Goal: Task Accomplishment & Management: Complete application form

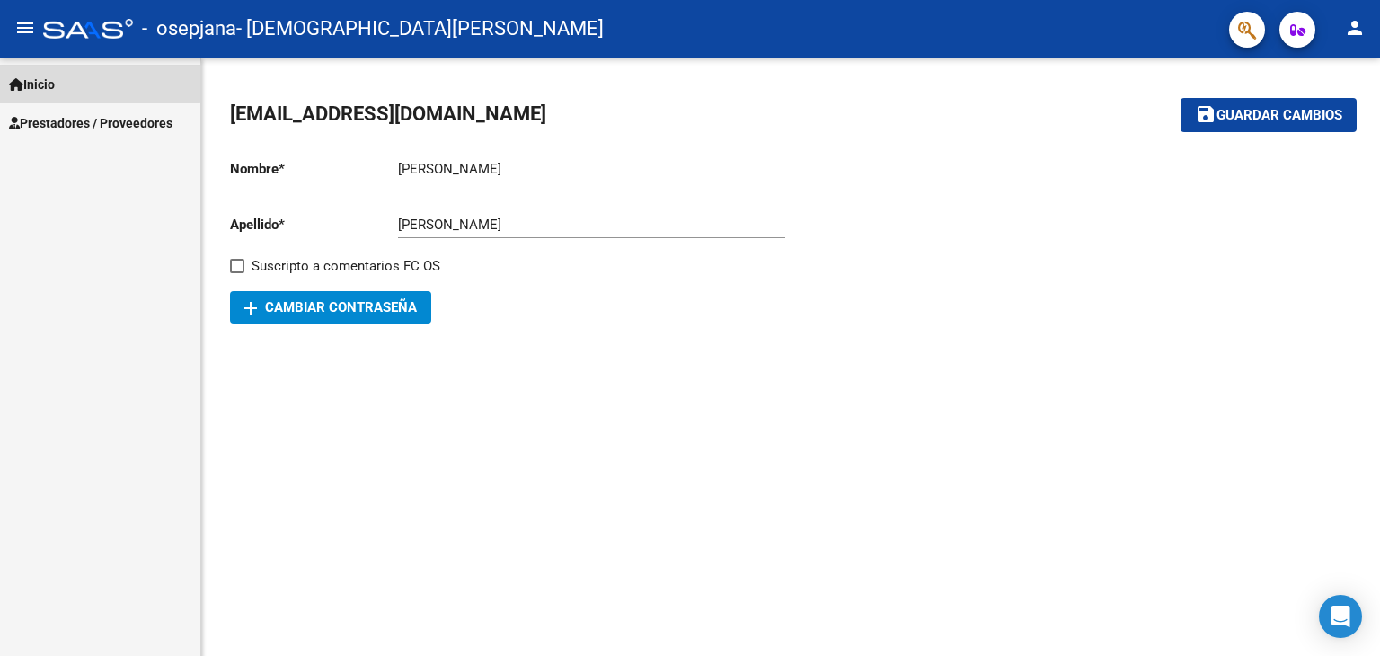
click at [40, 80] on span "Inicio" at bounding box center [32, 85] width 46 height 20
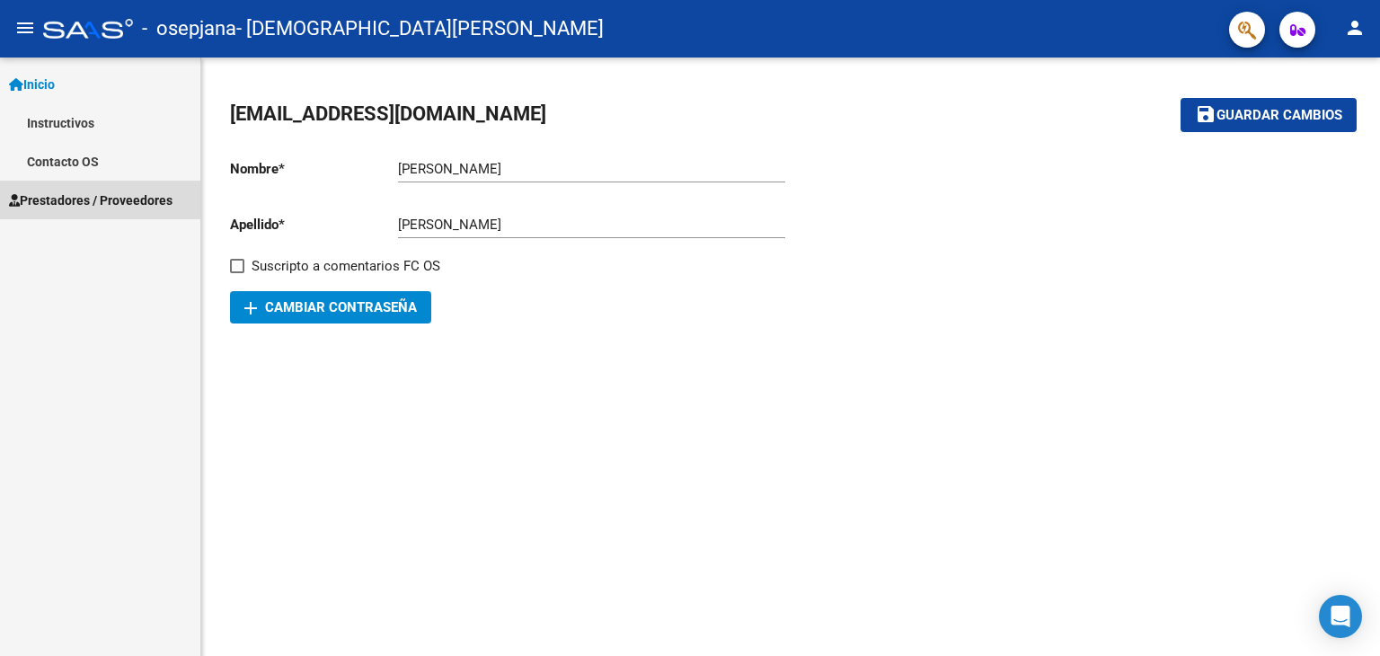
click at [65, 199] on span "Prestadores / Proveedores" at bounding box center [91, 201] width 164 height 20
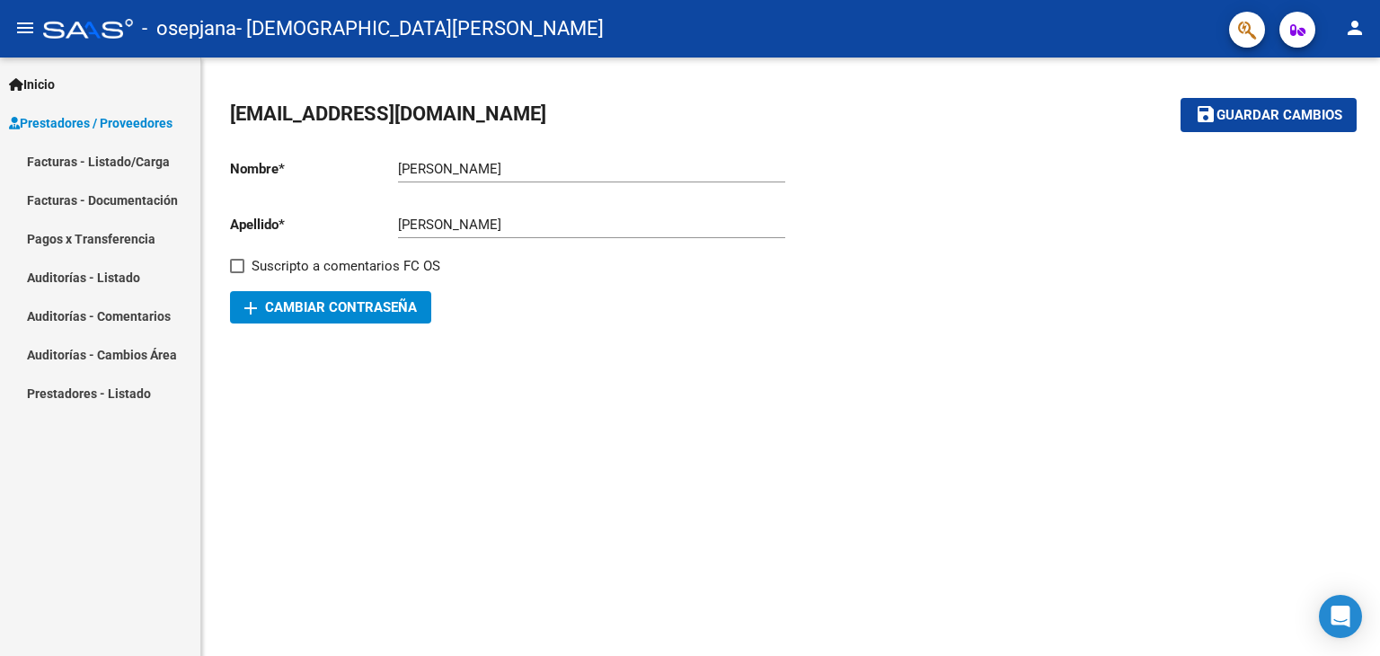
click at [77, 154] on link "Facturas - Listado/Carga" at bounding box center [100, 161] width 200 height 39
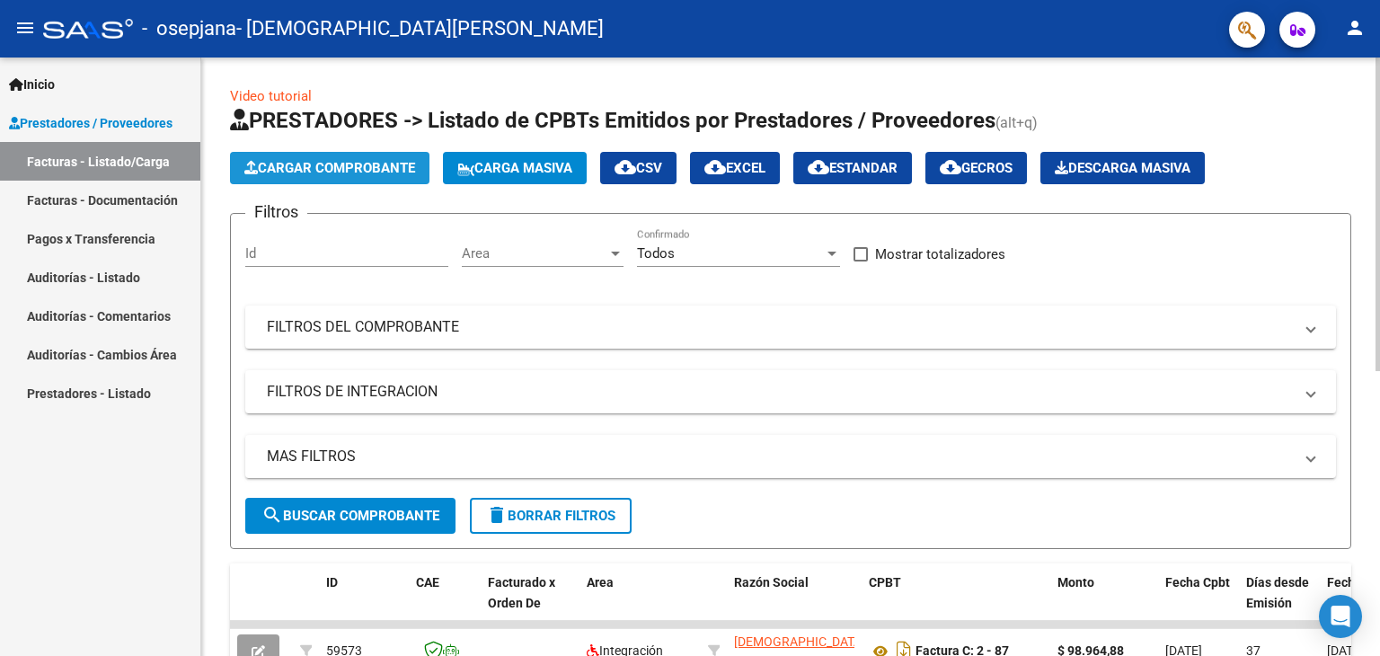
click at [306, 177] on button "Cargar Comprobante" at bounding box center [330, 168] width 200 height 32
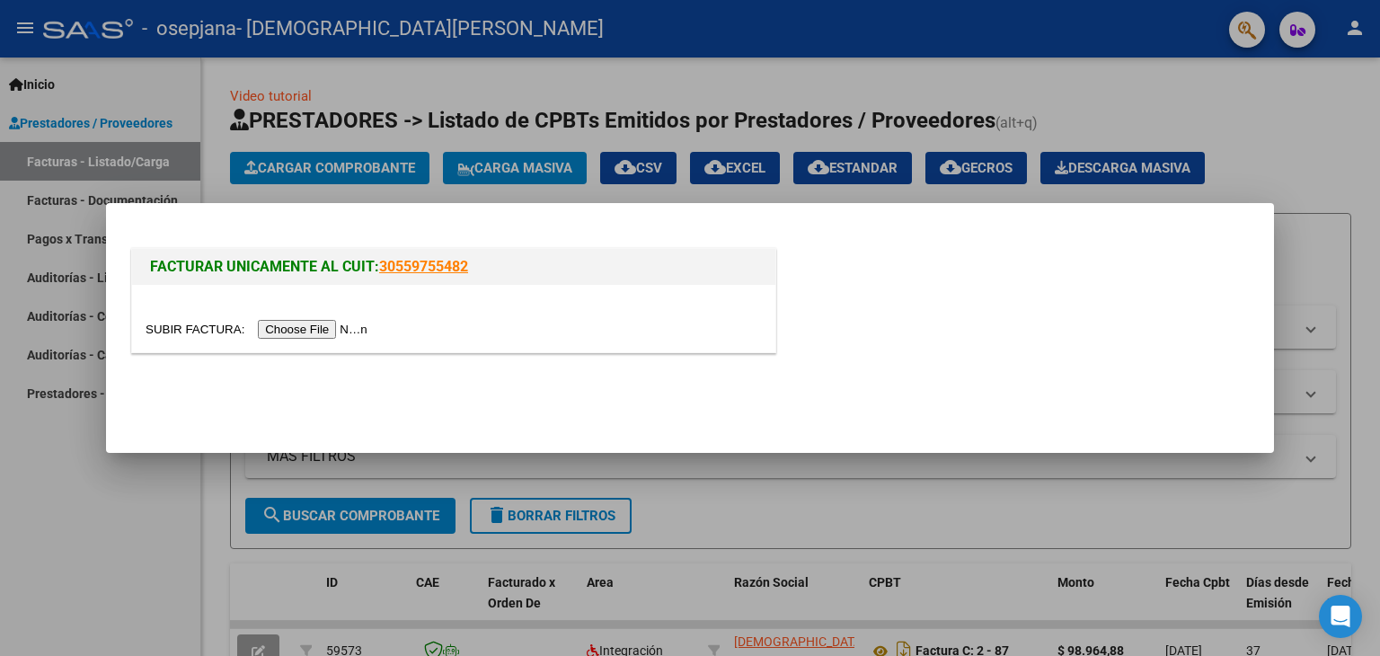
click at [302, 327] on input "file" at bounding box center [259, 329] width 227 height 19
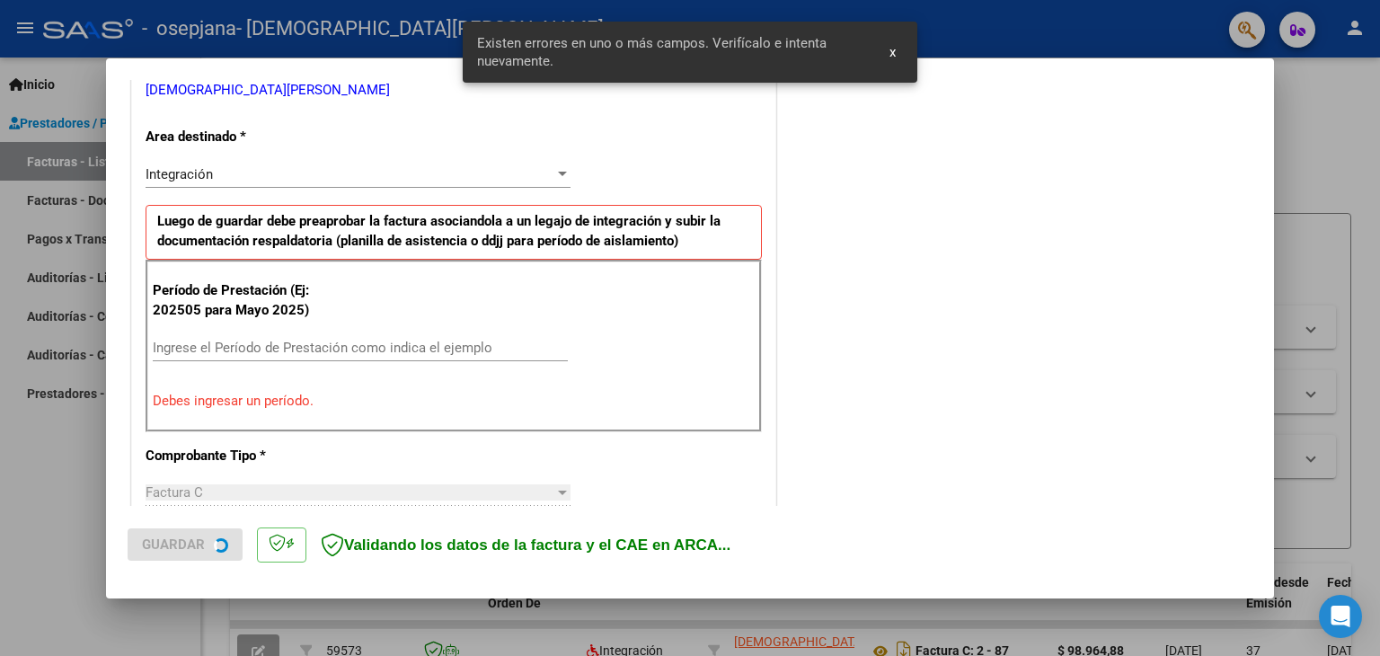
scroll to position [377, 0]
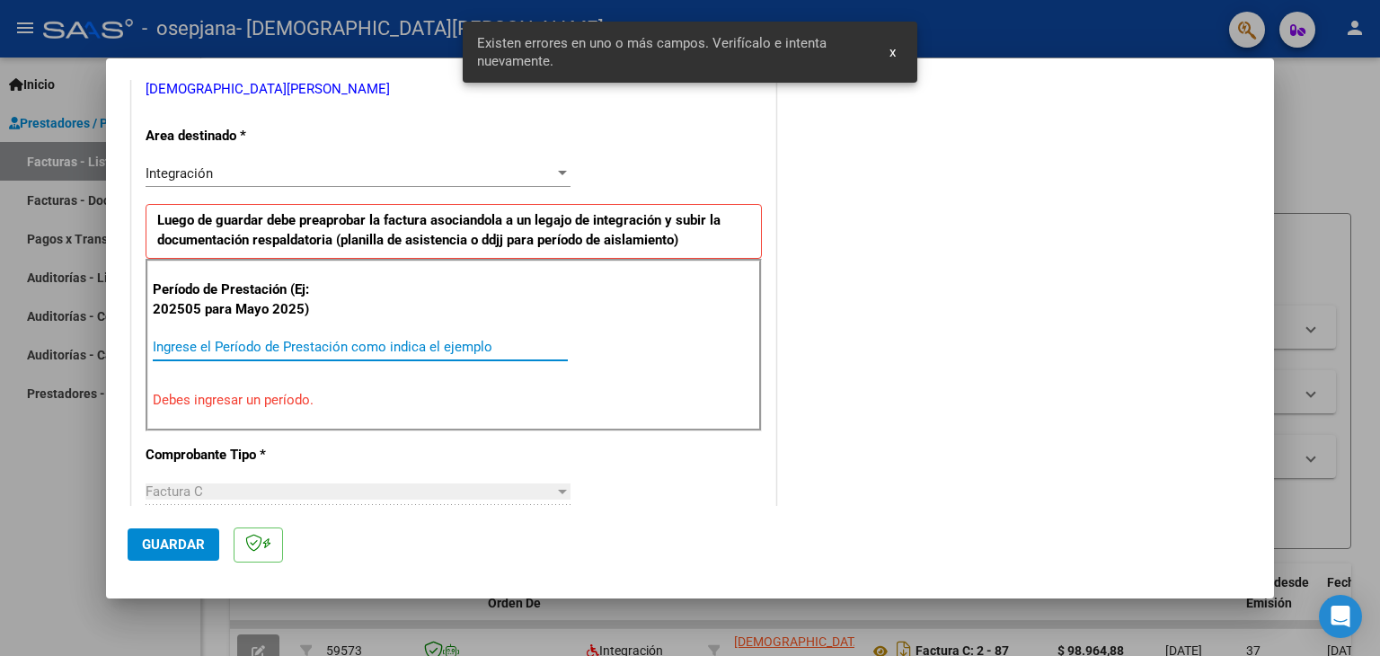
click at [183, 346] on input "Ingrese el Período de Prestación como indica el ejemplo" at bounding box center [360, 347] width 415 height 16
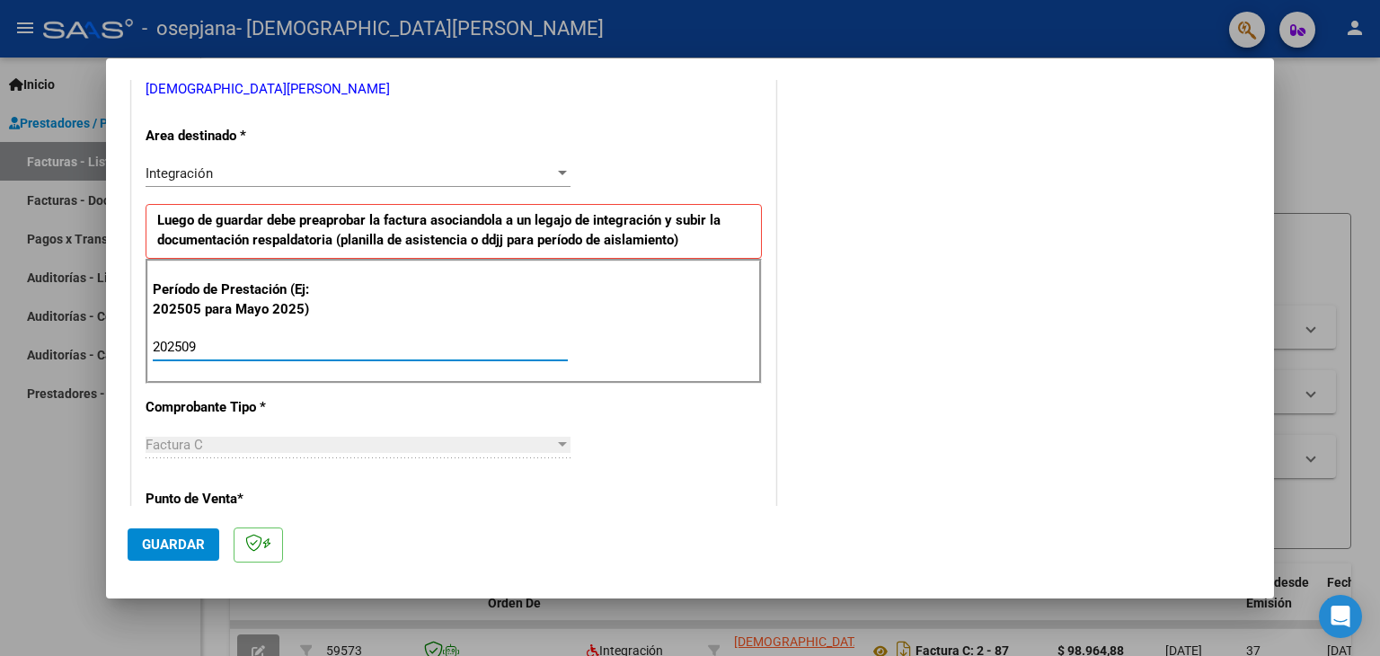
type input "202509"
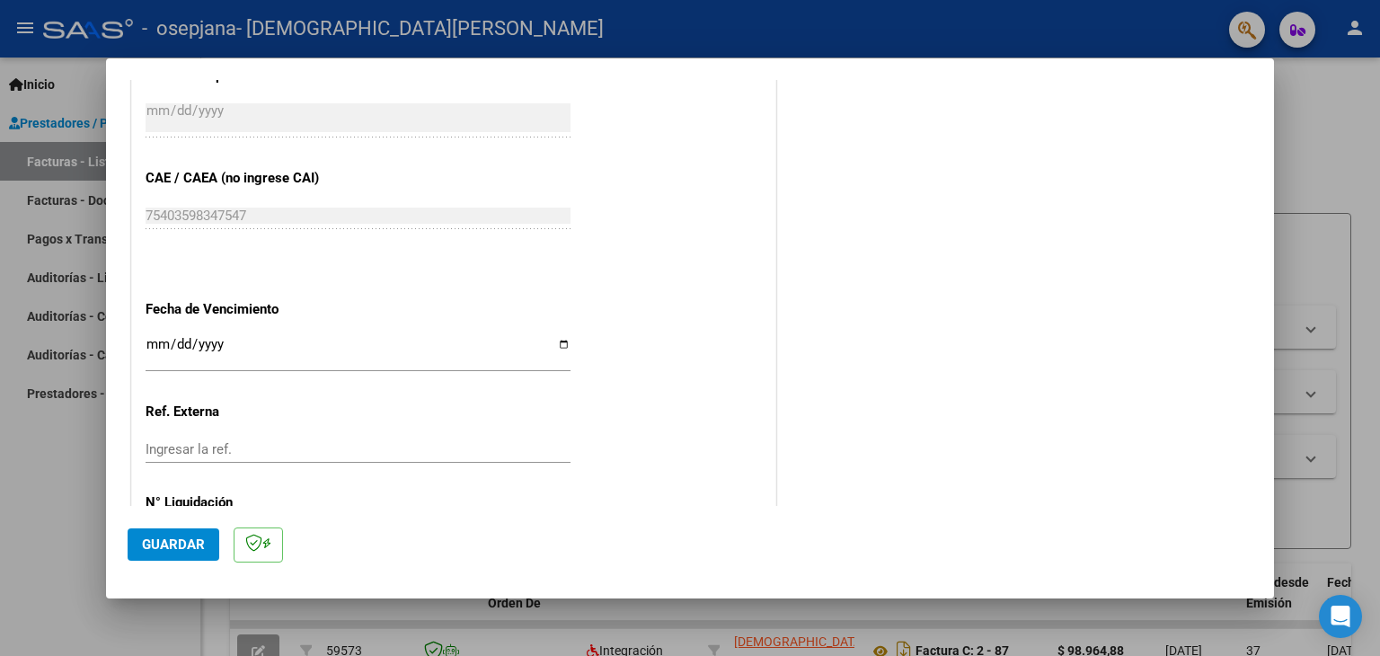
scroll to position [1087, 0]
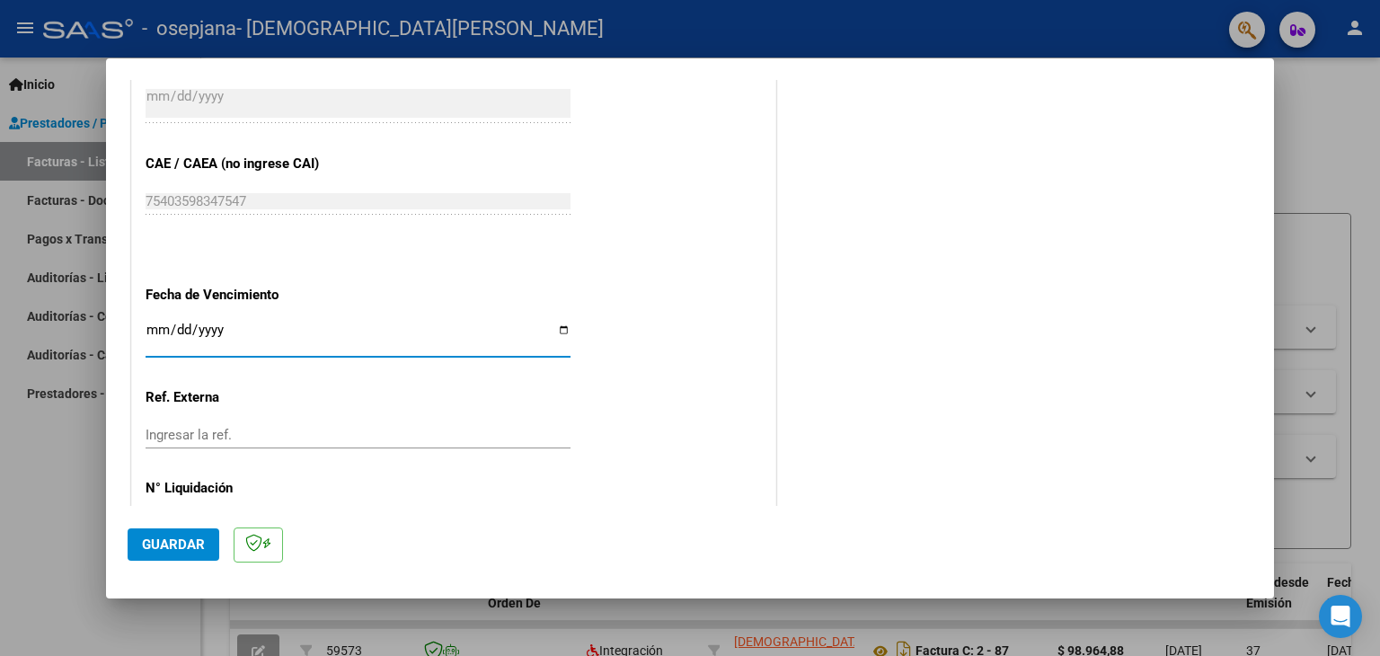
click at [561, 328] on input "Ingresar la fecha" at bounding box center [358, 337] width 425 height 29
type input "[DATE]"
click at [182, 539] on span "Guardar" at bounding box center [173, 545] width 63 height 16
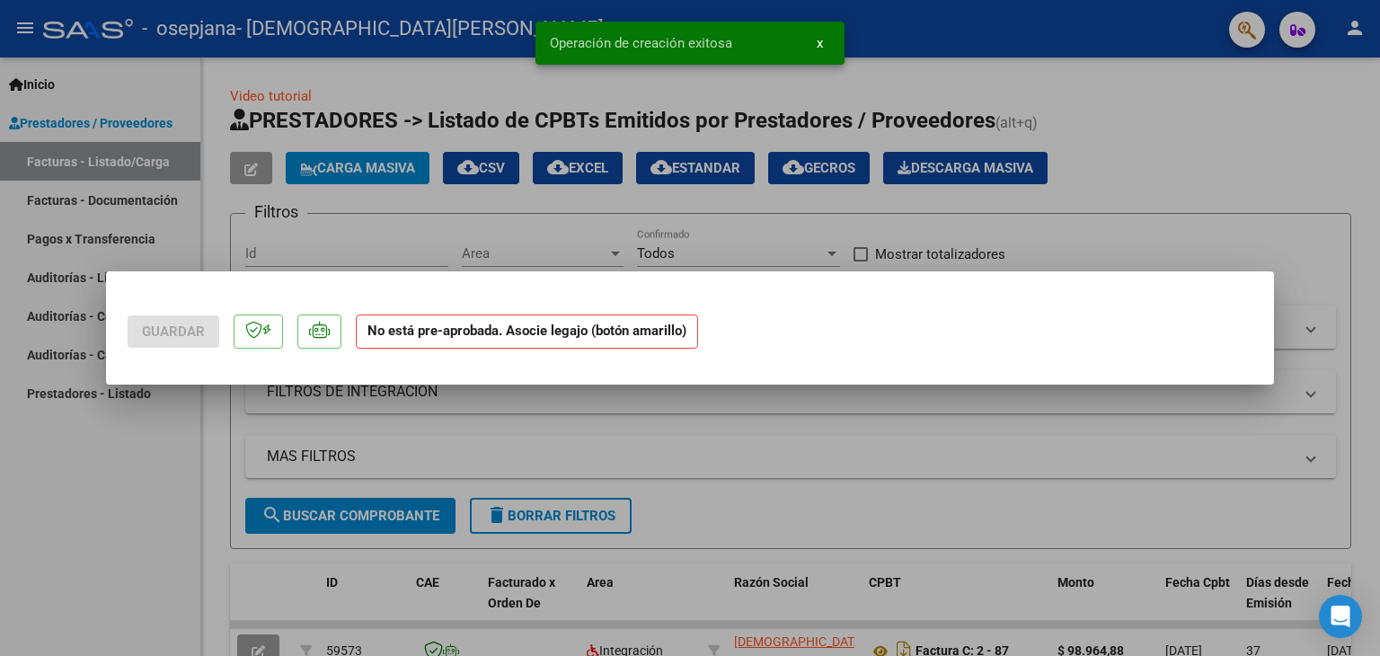
scroll to position [0, 0]
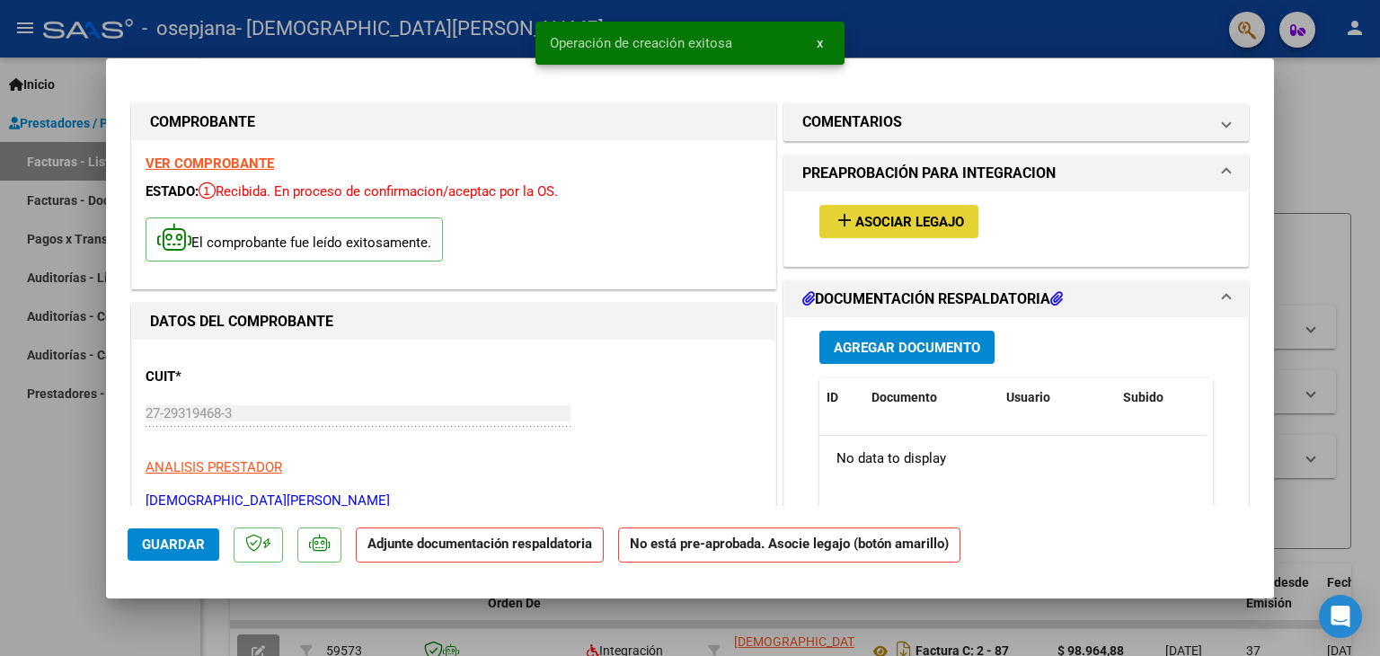
click at [846, 224] on mat-icon "add" at bounding box center [845, 220] width 22 height 22
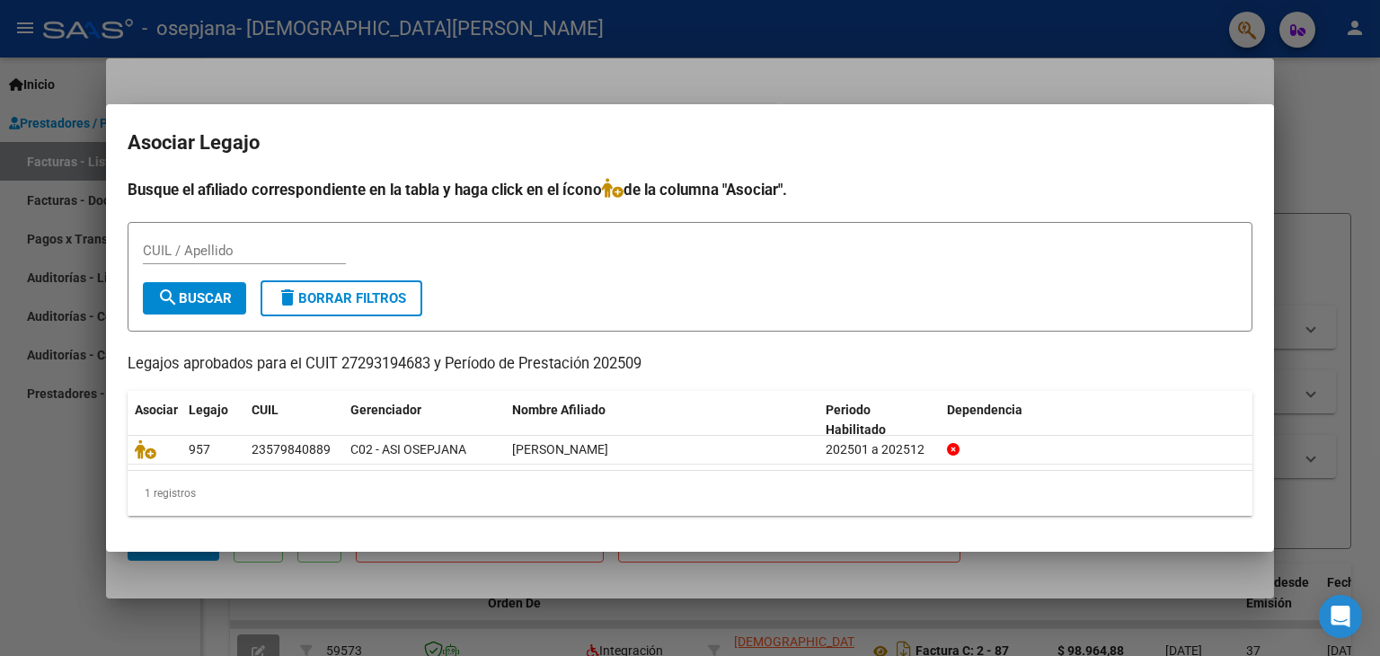
click at [1317, 101] on div at bounding box center [690, 328] width 1380 height 656
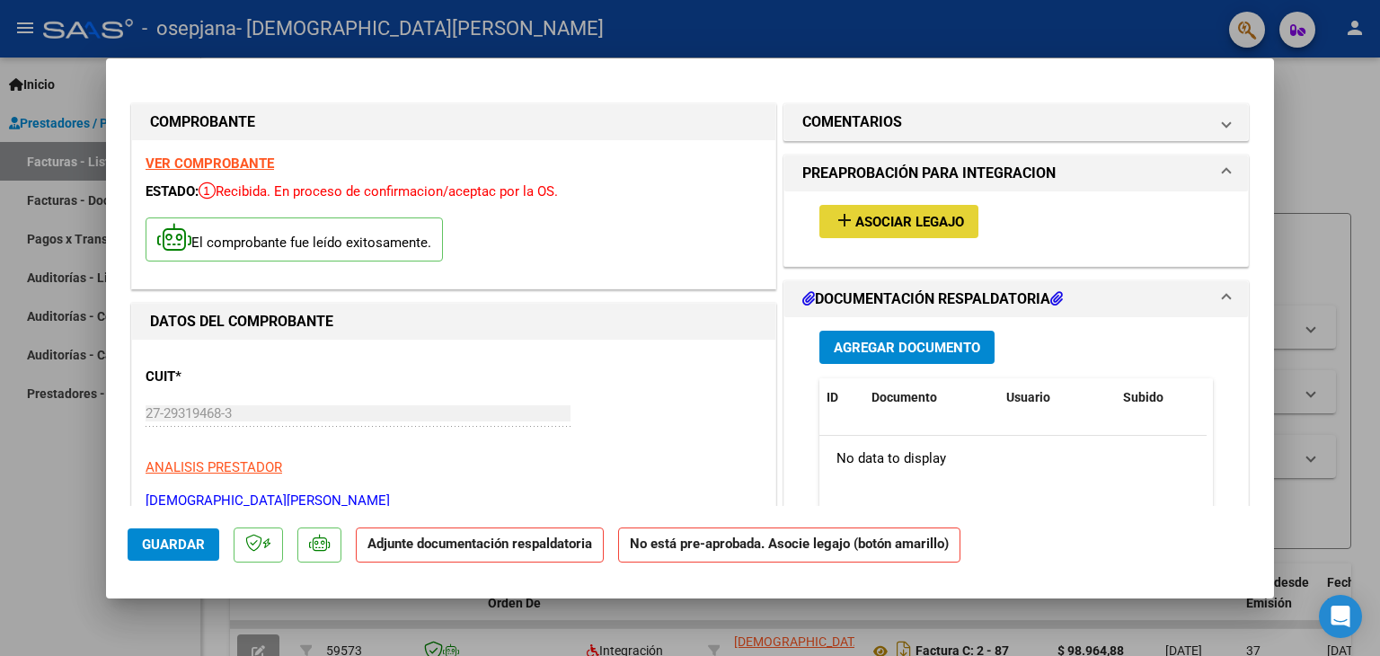
click at [843, 218] on mat-icon "add" at bounding box center [845, 220] width 22 height 22
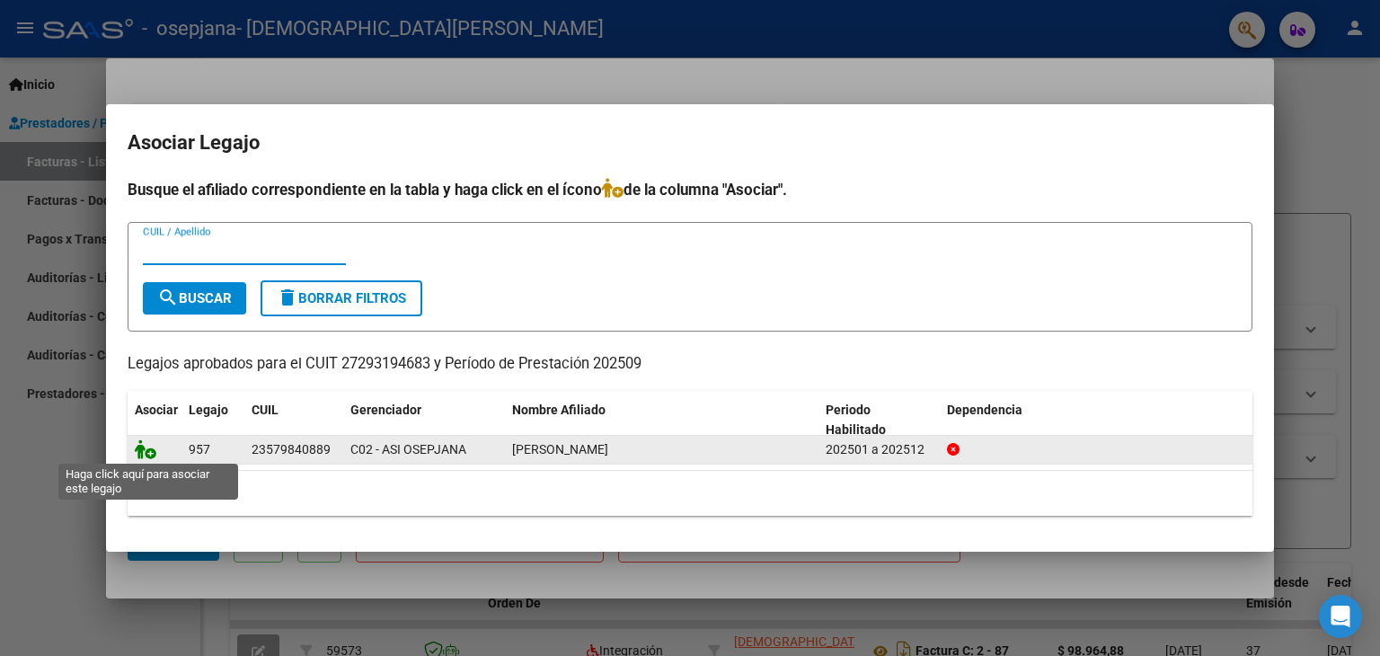
click at [146, 453] on icon at bounding box center [146, 449] width 22 height 20
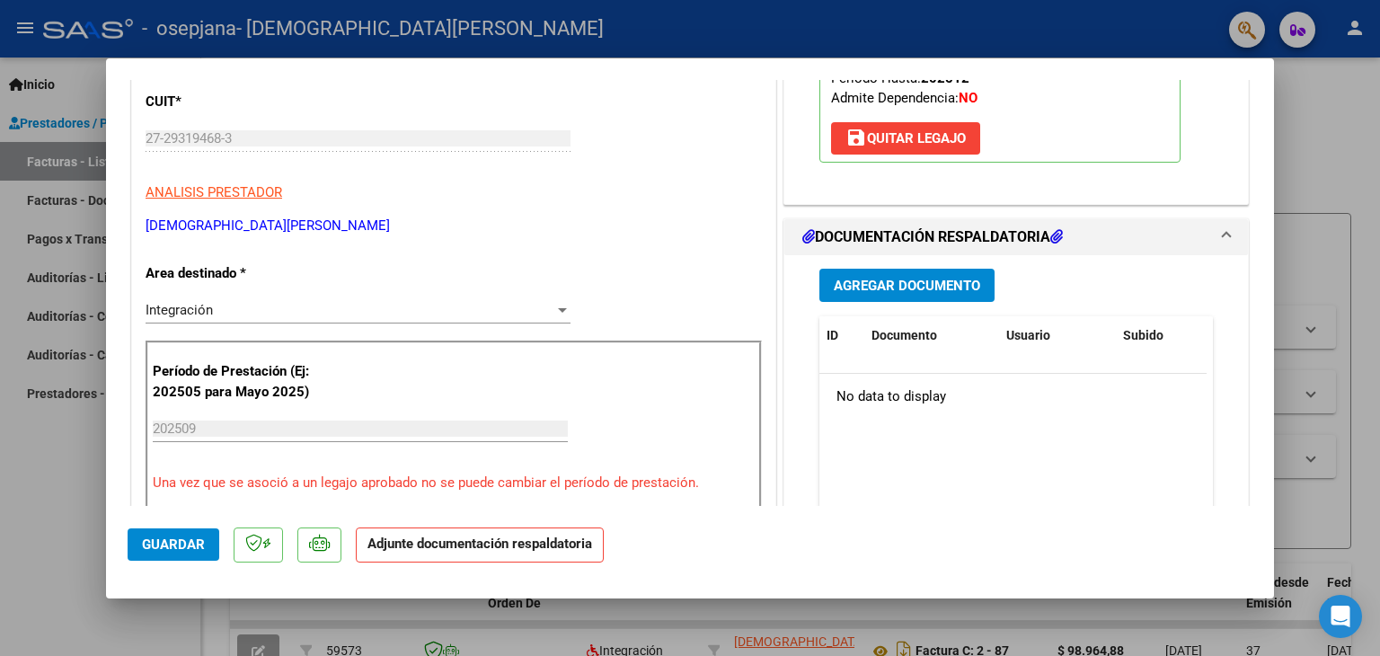
scroll to position [324, 0]
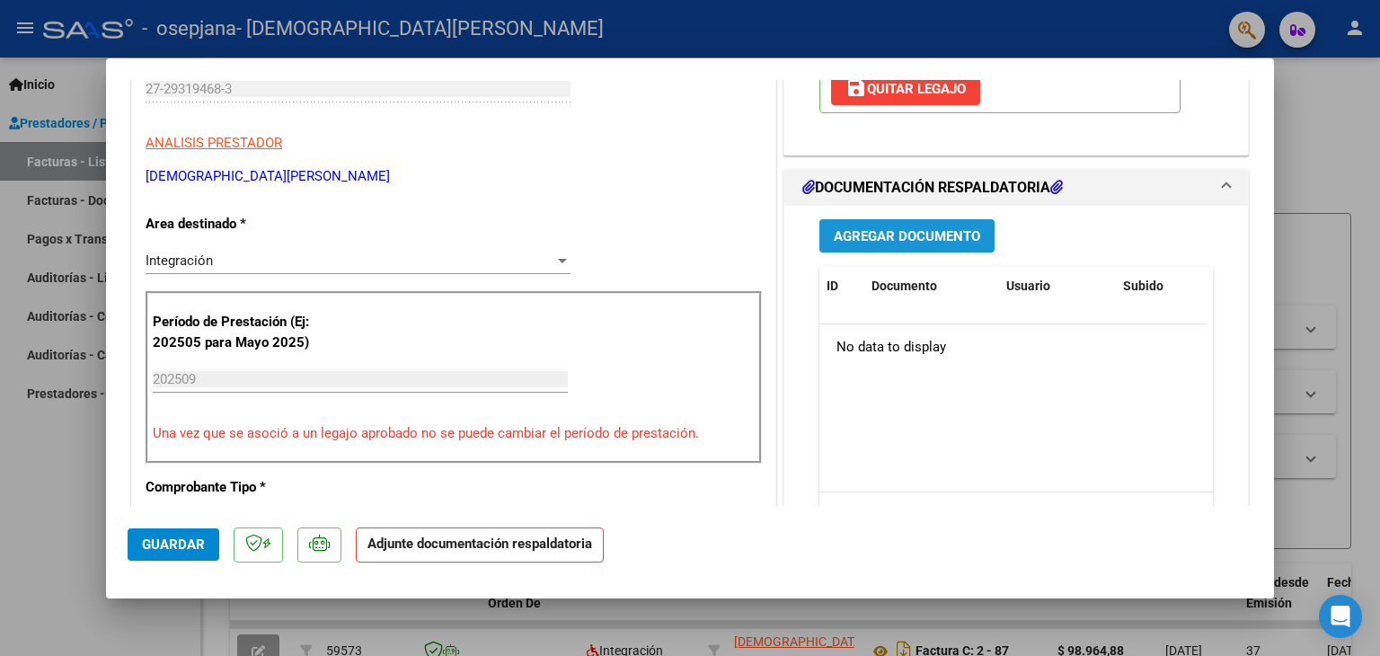
click at [868, 228] on span "Agregar Documento" at bounding box center [907, 236] width 146 height 16
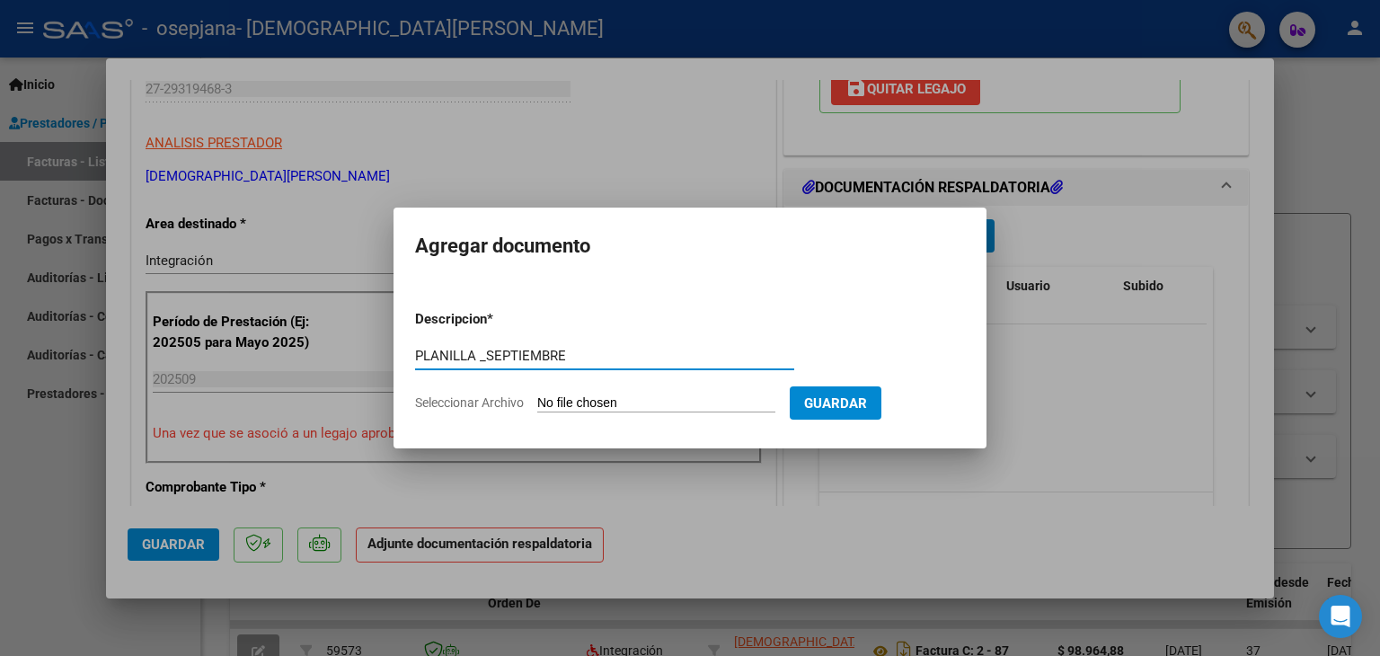
type input "PLANILLA _SEPTIEMBRE"
click at [571, 403] on input "Seleccionar Archivo" at bounding box center [656, 403] width 238 height 17
type input "C:\fakepath\planilla_eric_psicologia.pdf"
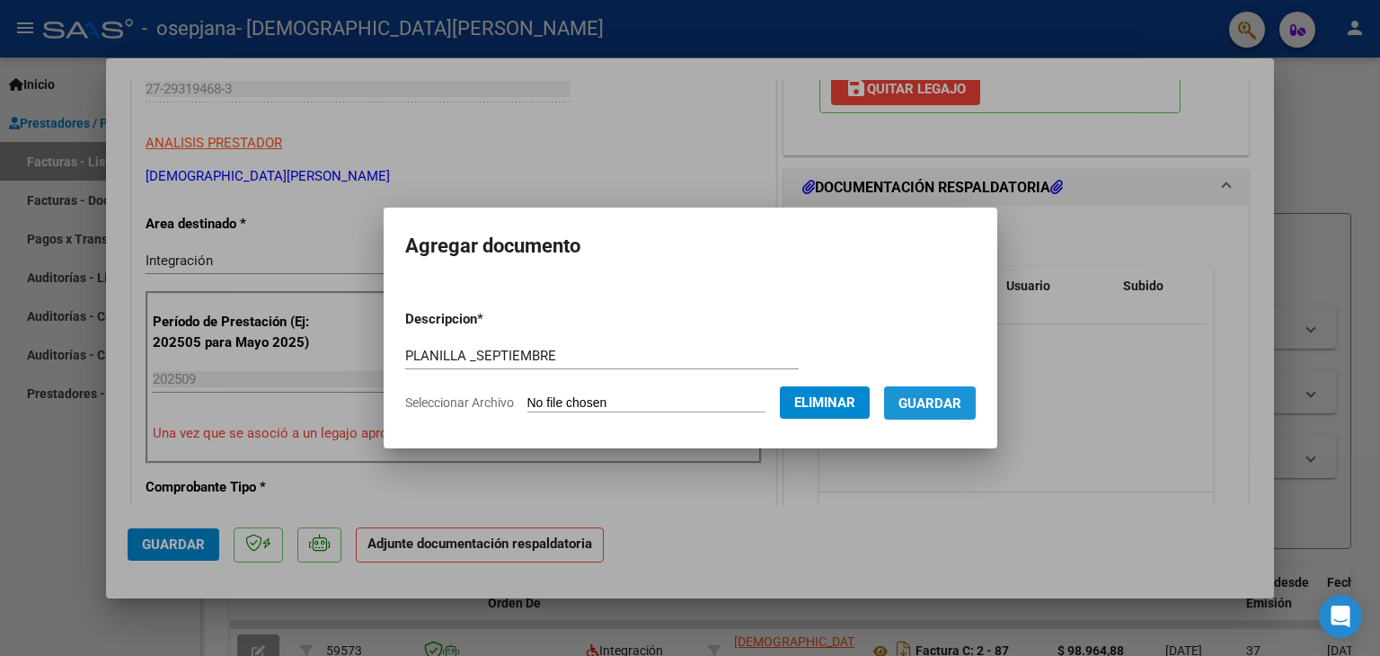
click at [935, 406] on span "Guardar" at bounding box center [930, 403] width 63 height 16
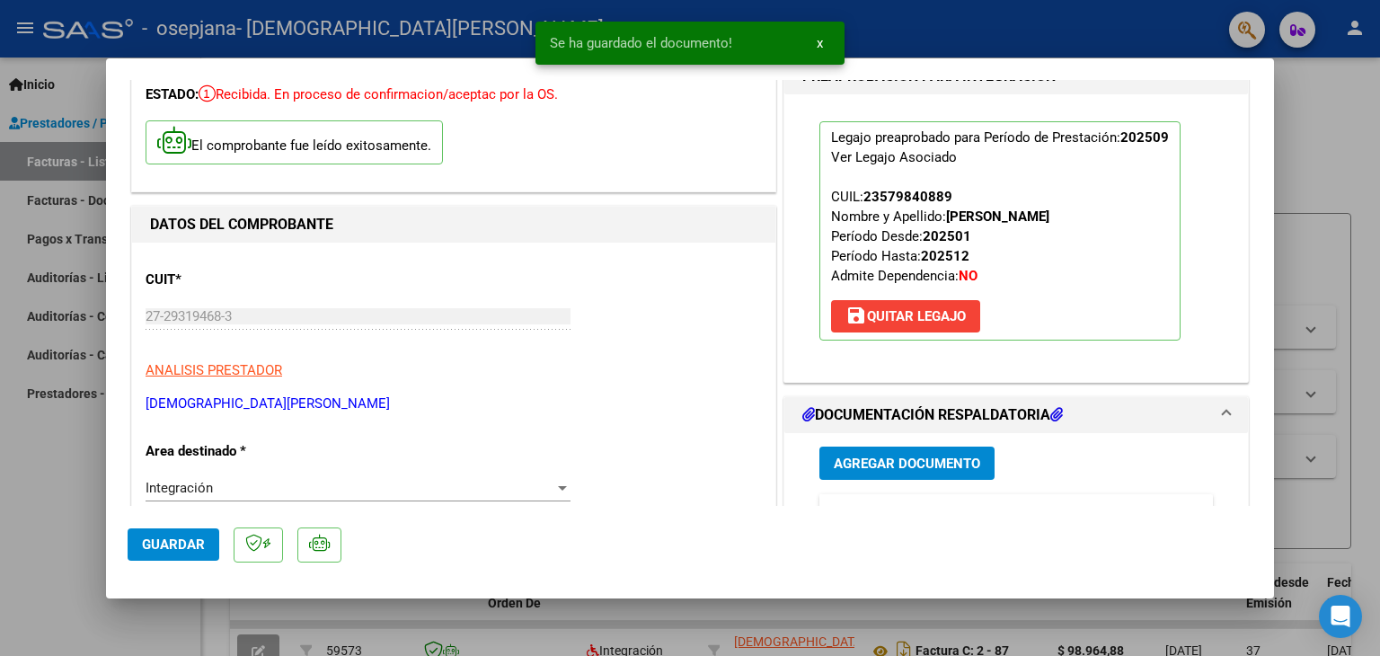
scroll to position [0, 0]
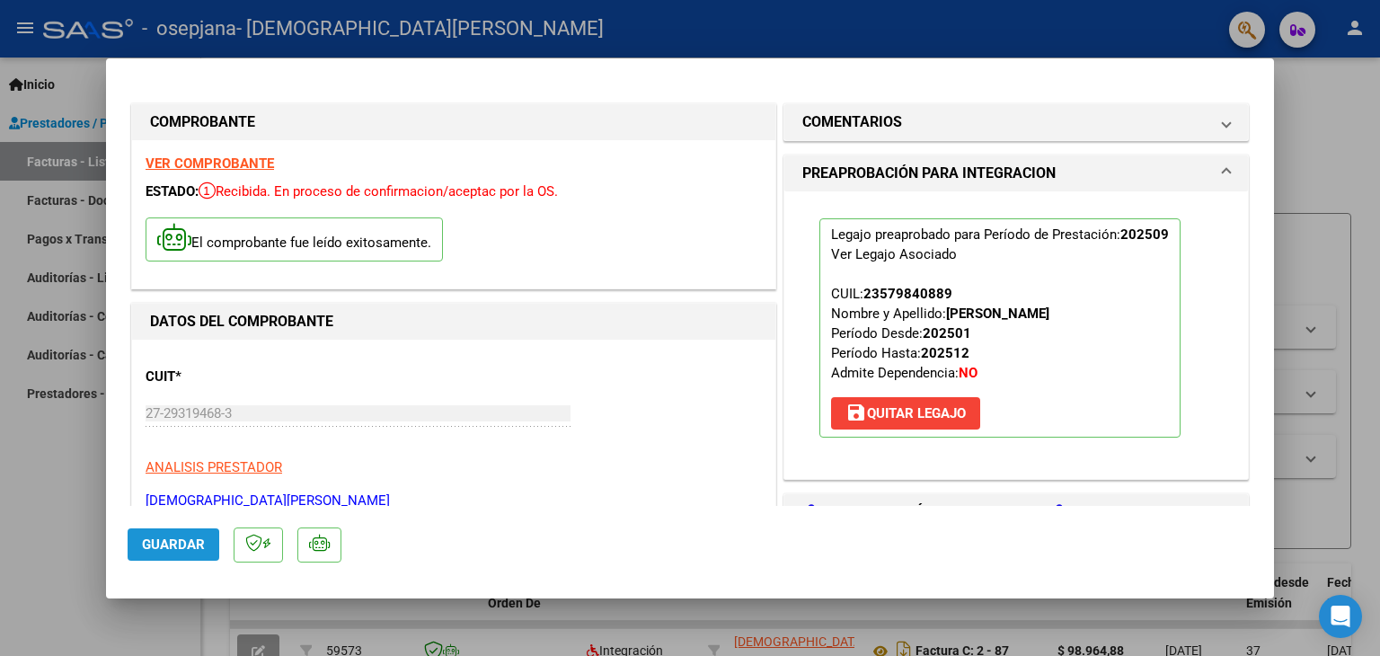
click at [164, 546] on span "Guardar" at bounding box center [173, 545] width 63 height 16
click at [1286, 123] on div at bounding box center [690, 328] width 1380 height 656
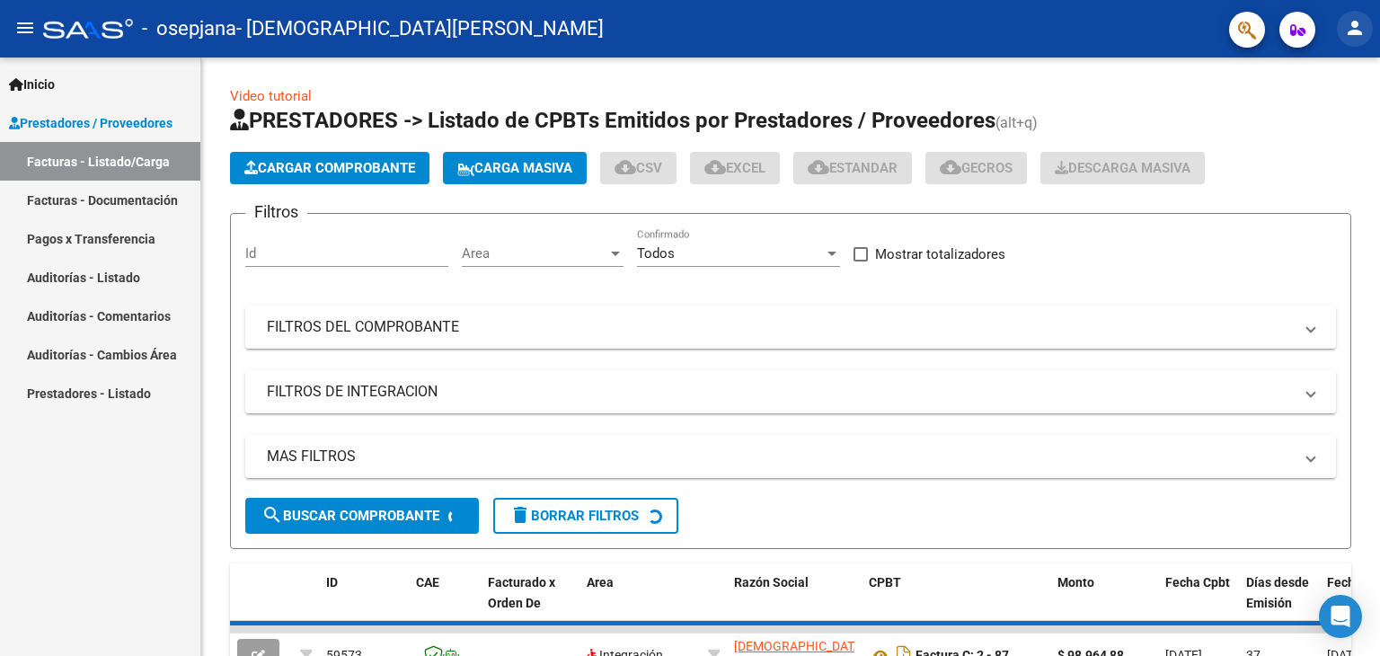
click at [1352, 26] on mat-icon "person" at bounding box center [1355, 28] width 22 height 22
click at [1310, 128] on button "exit_to_app Salir" at bounding box center [1319, 118] width 110 height 43
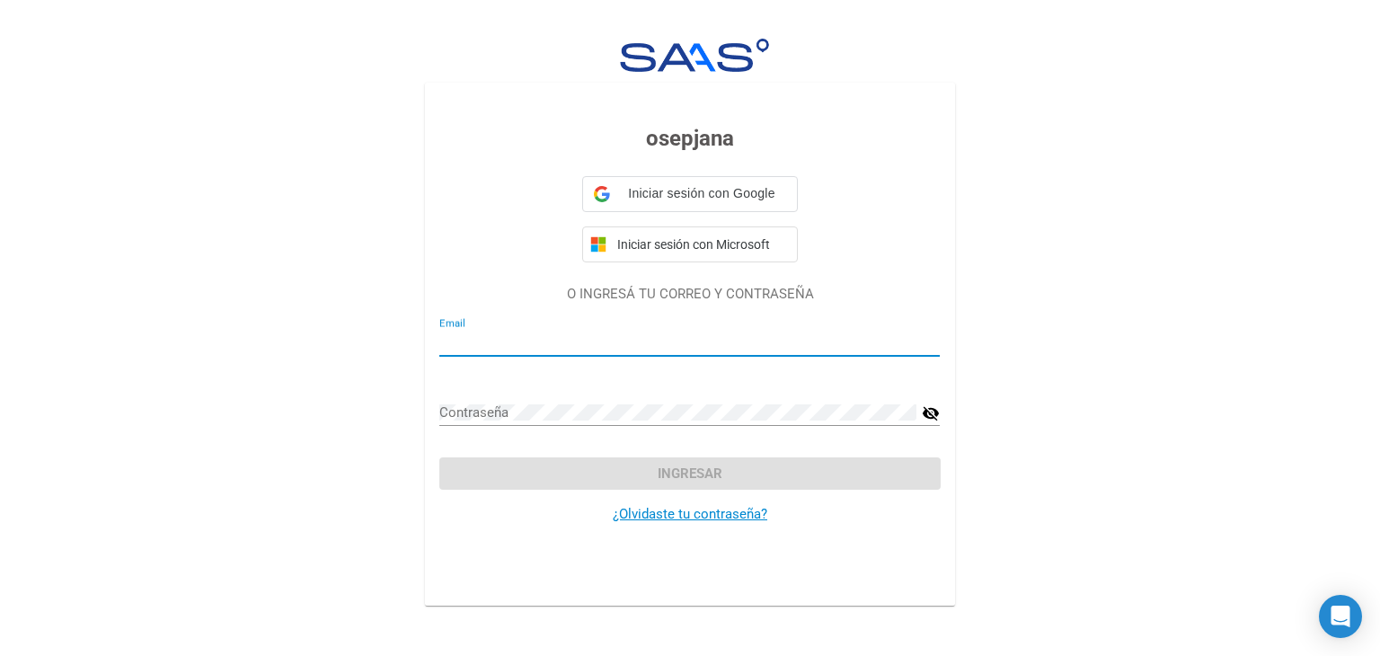
type input "ale200520@gmail.com"
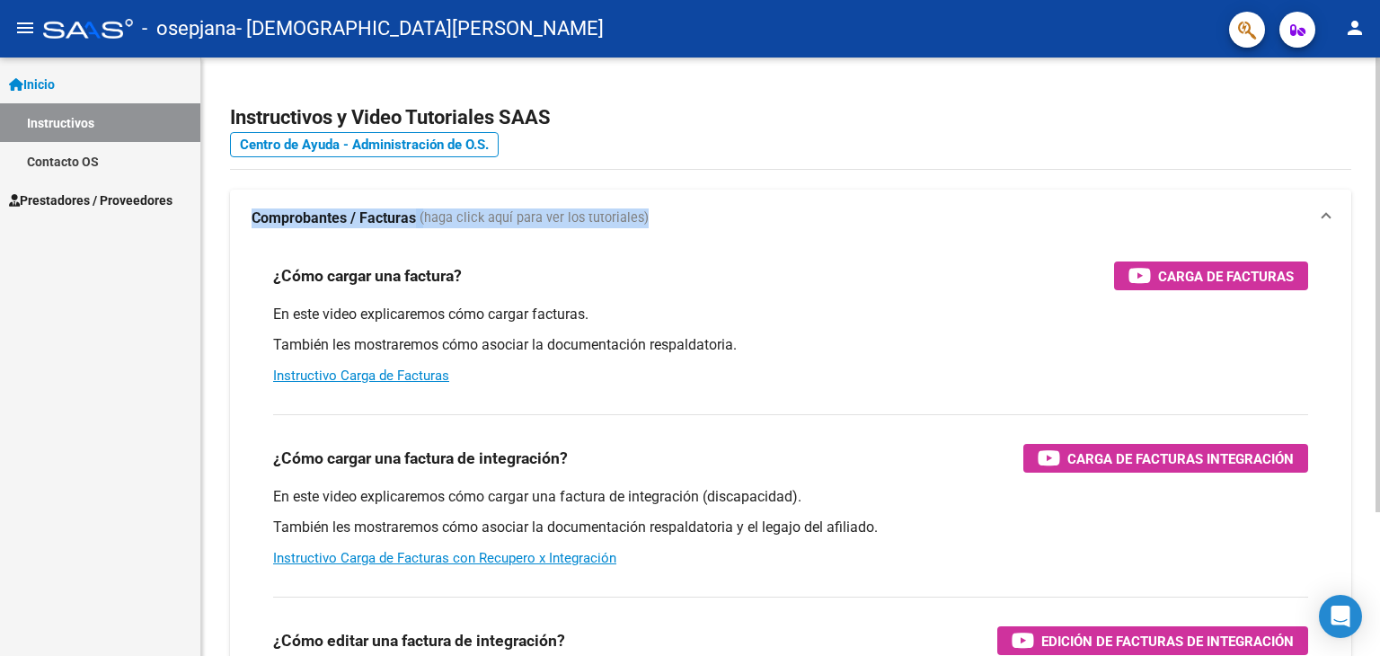
drag, startPoint x: 1374, startPoint y: 245, endPoint x: 1371, endPoint y: 177, distance: 68.4
click at [1371, 177] on div "Instructivos y Video Tutoriales SAAS Centro de Ayuda - Administración de O.S. C…" at bounding box center [790, 452] width 1179 height 788
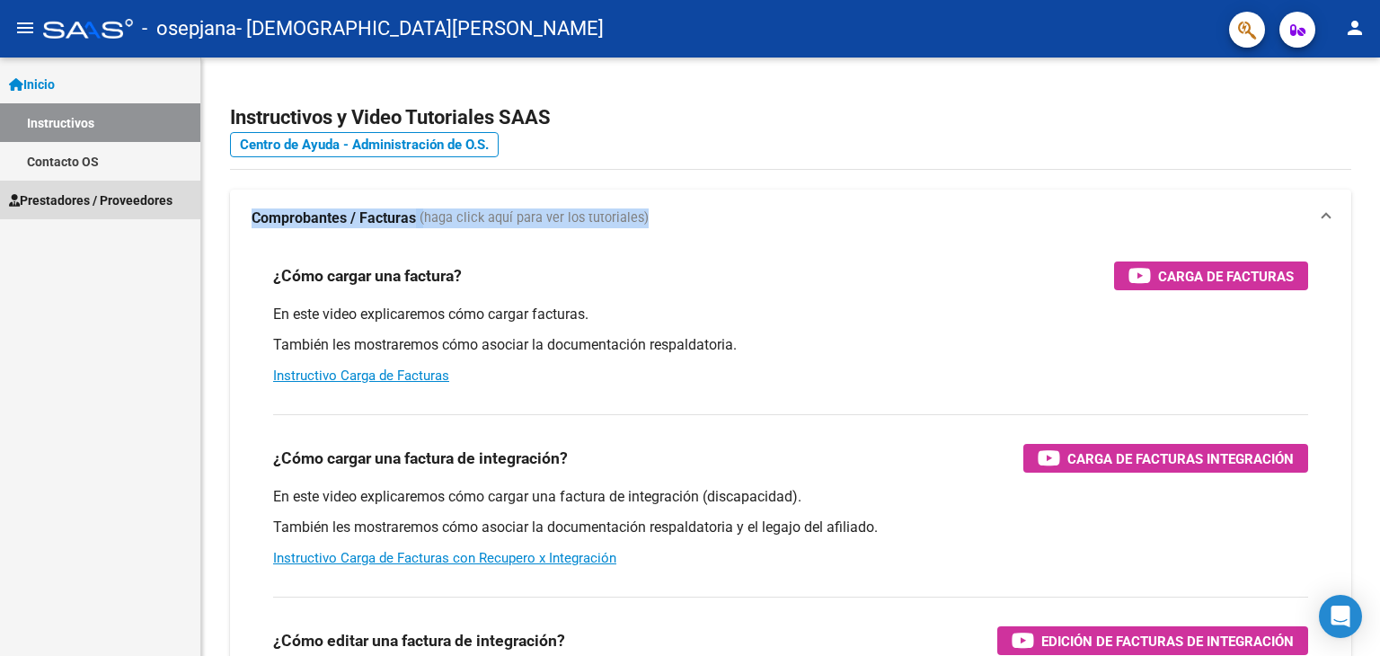
click at [99, 201] on span "Prestadores / Proveedores" at bounding box center [91, 201] width 164 height 20
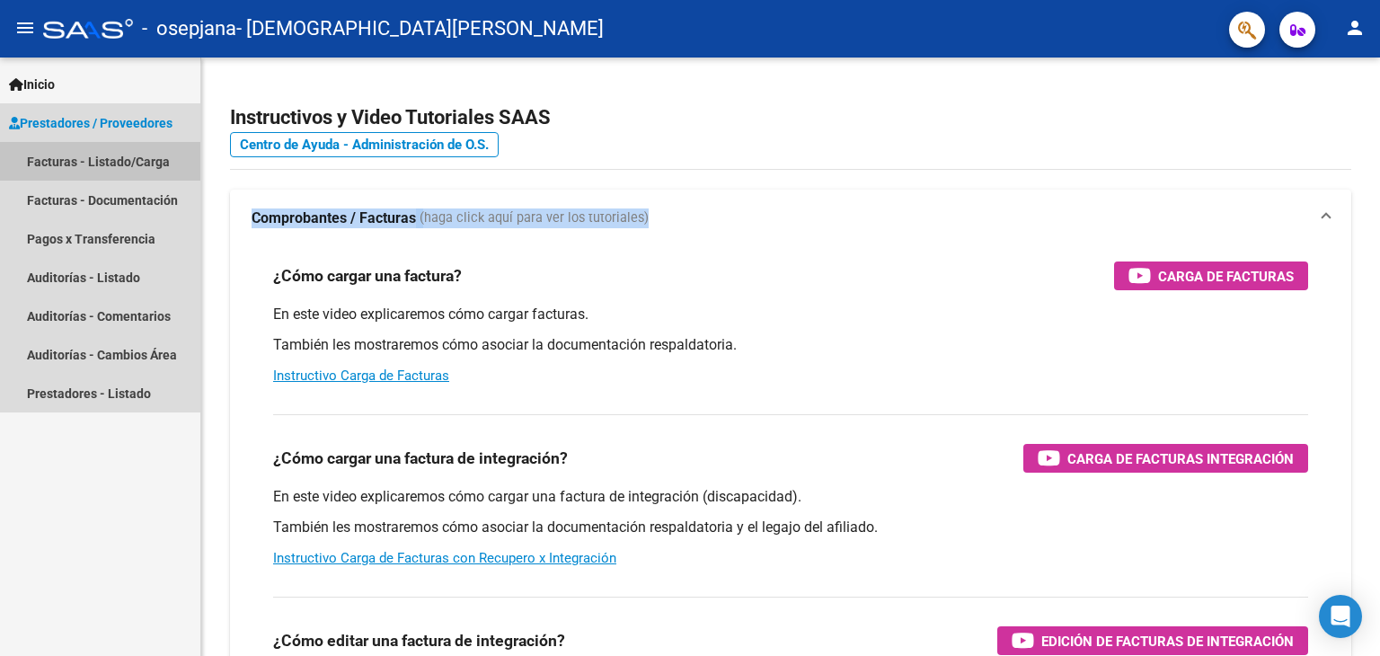
click at [100, 163] on link "Facturas - Listado/Carga" at bounding box center [100, 161] width 200 height 39
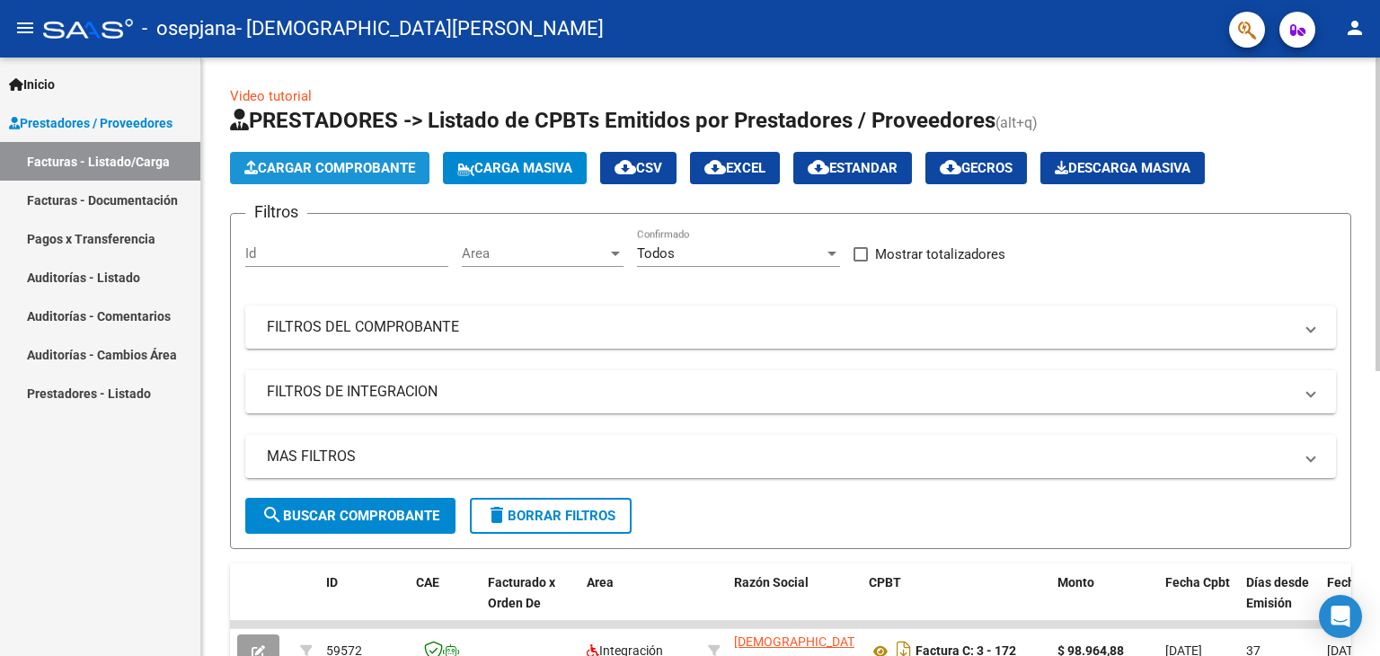
click at [280, 162] on span "Cargar Comprobante" at bounding box center [329, 168] width 171 height 16
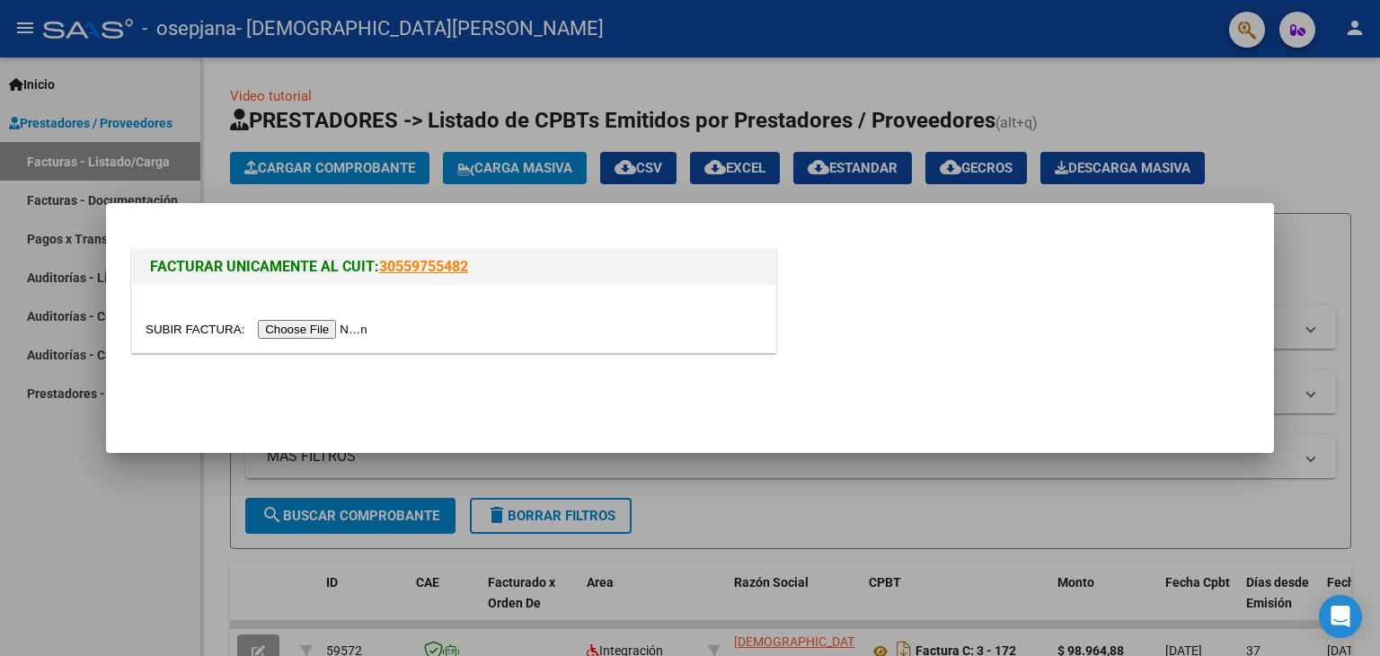
click at [324, 326] on input "file" at bounding box center [259, 329] width 227 height 19
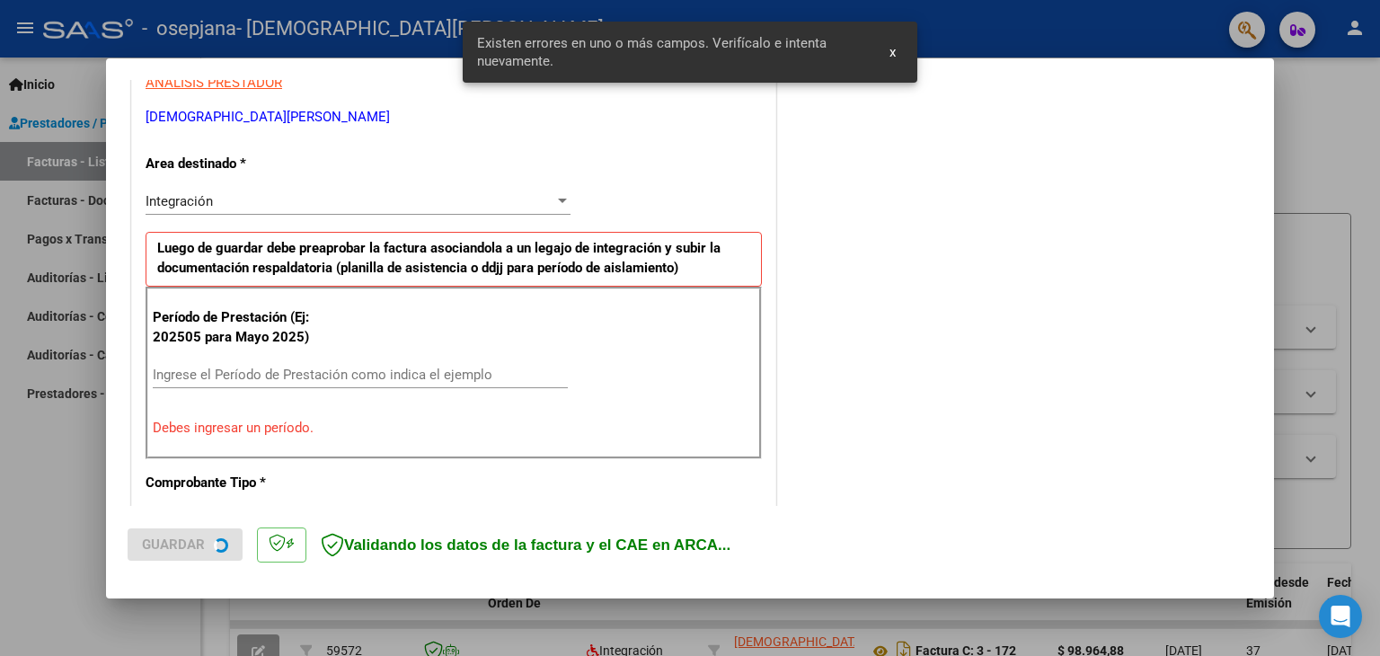
scroll to position [377, 0]
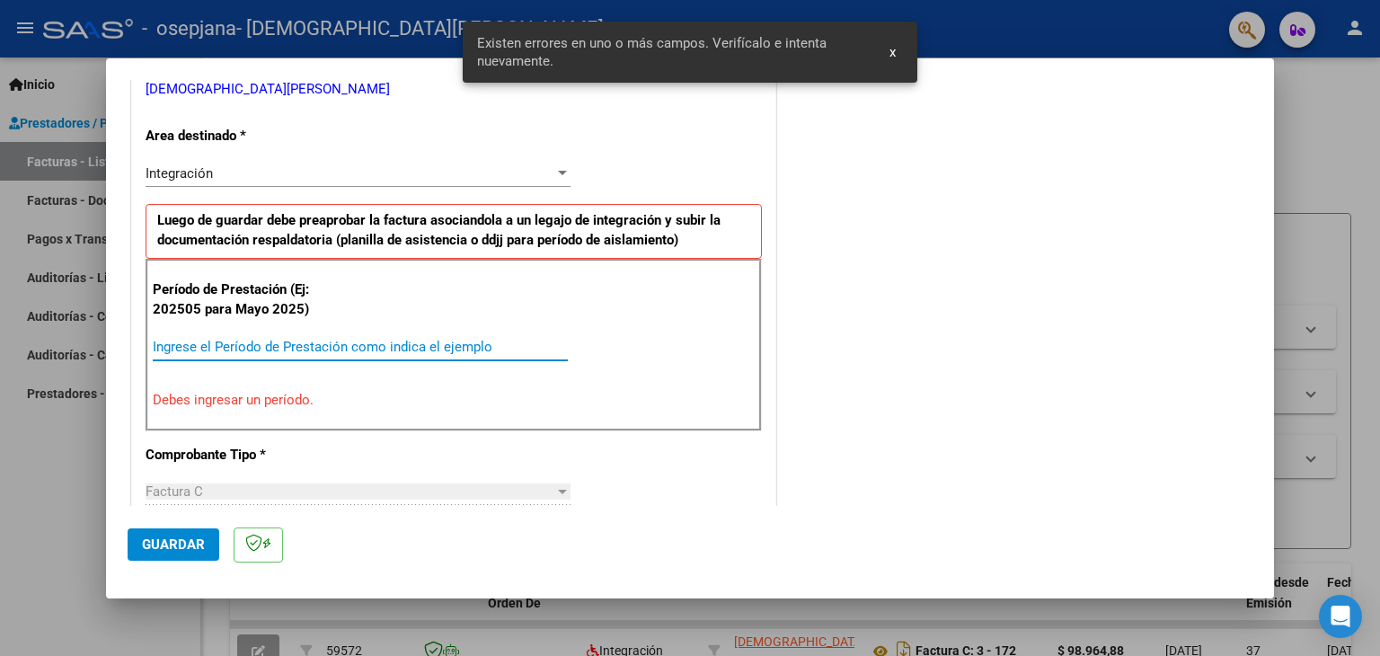
click at [246, 345] on input "Ingrese el Período de Prestación como indica el ejemplo" at bounding box center [360, 347] width 415 height 16
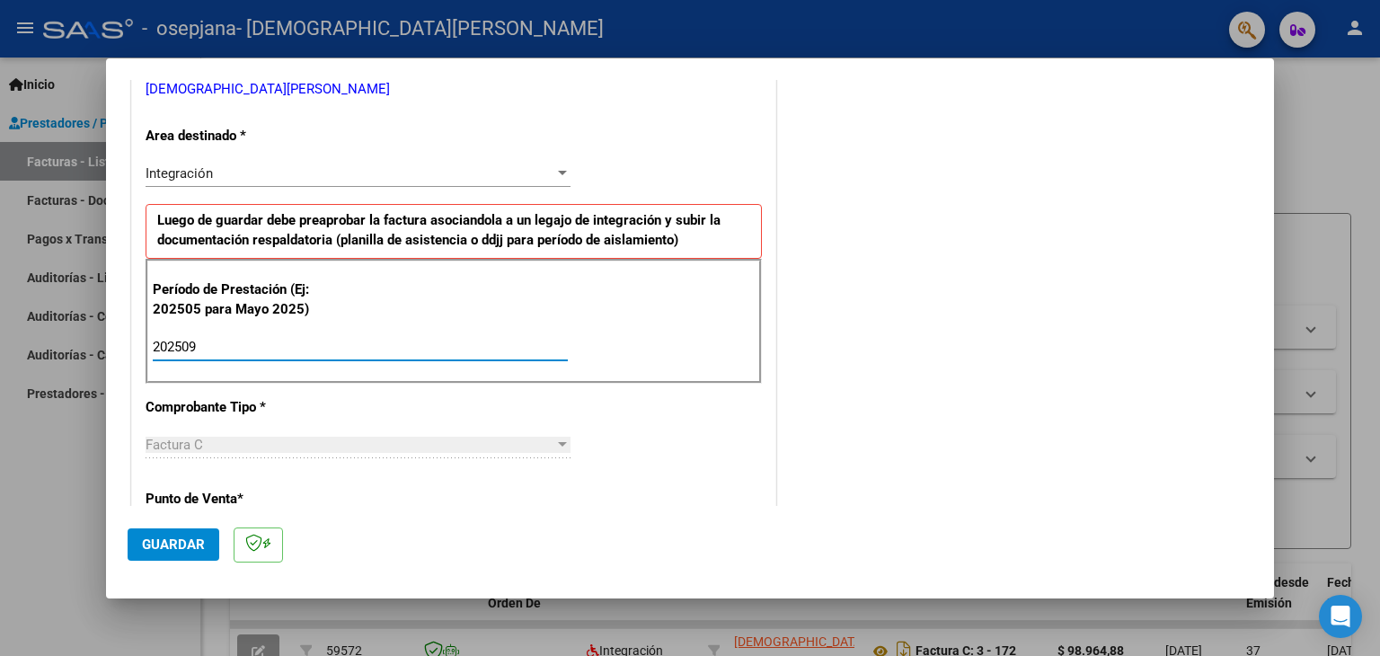
type input "202509"
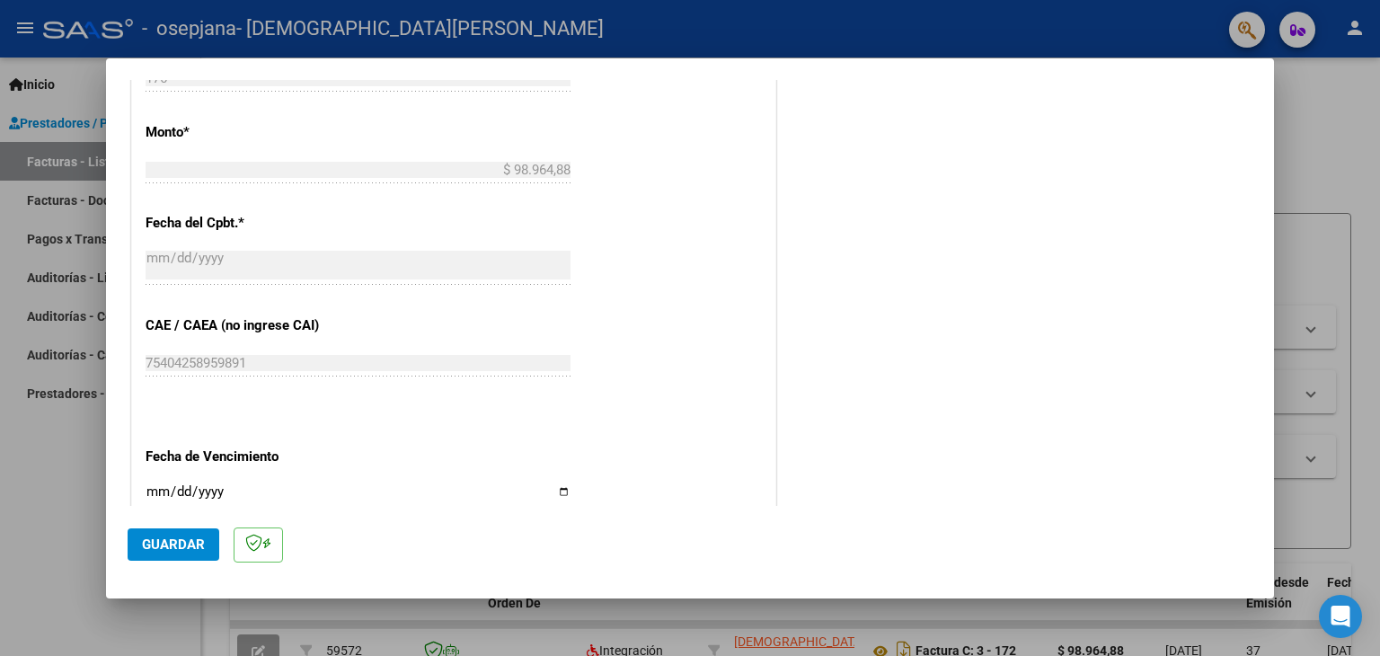
scroll to position [995, 0]
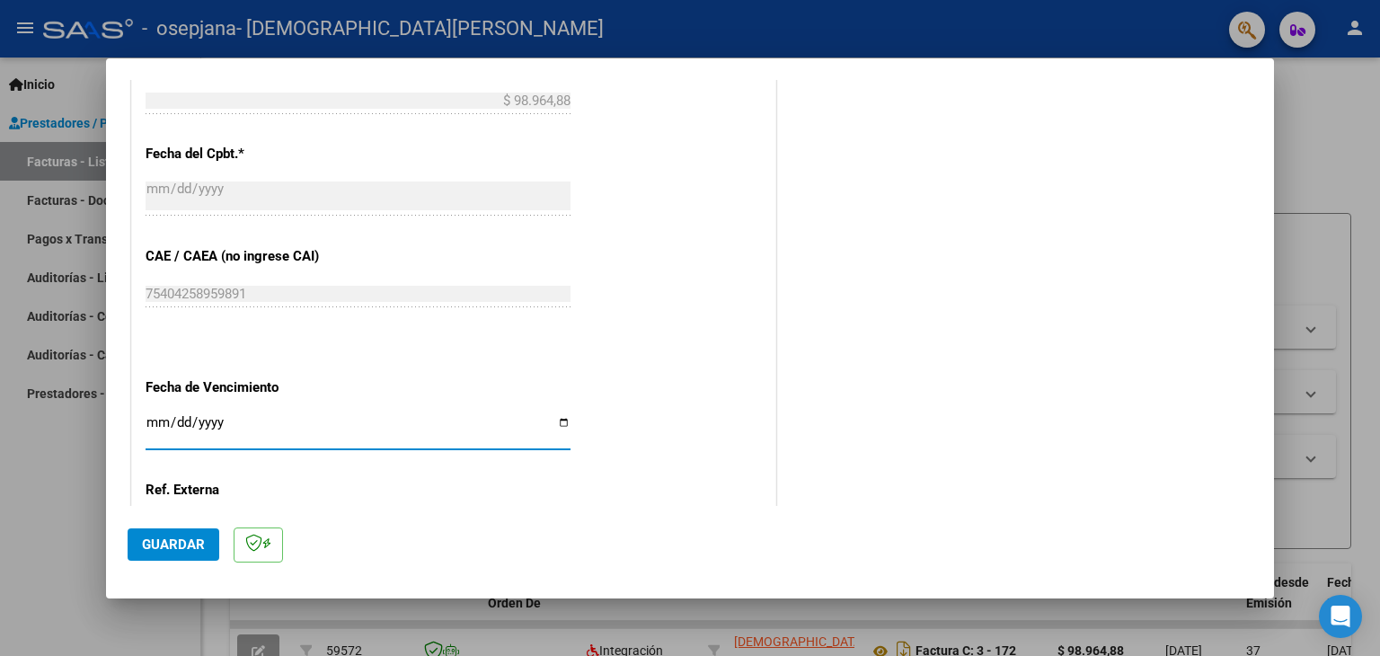
click at [559, 421] on input "Ingresar la fecha" at bounding box center [358, 429] width 425 height 29
type input "[DATE]"
click at [166, 540] on span "Guardar" at bounding box center [173, 545] width 63 height 16
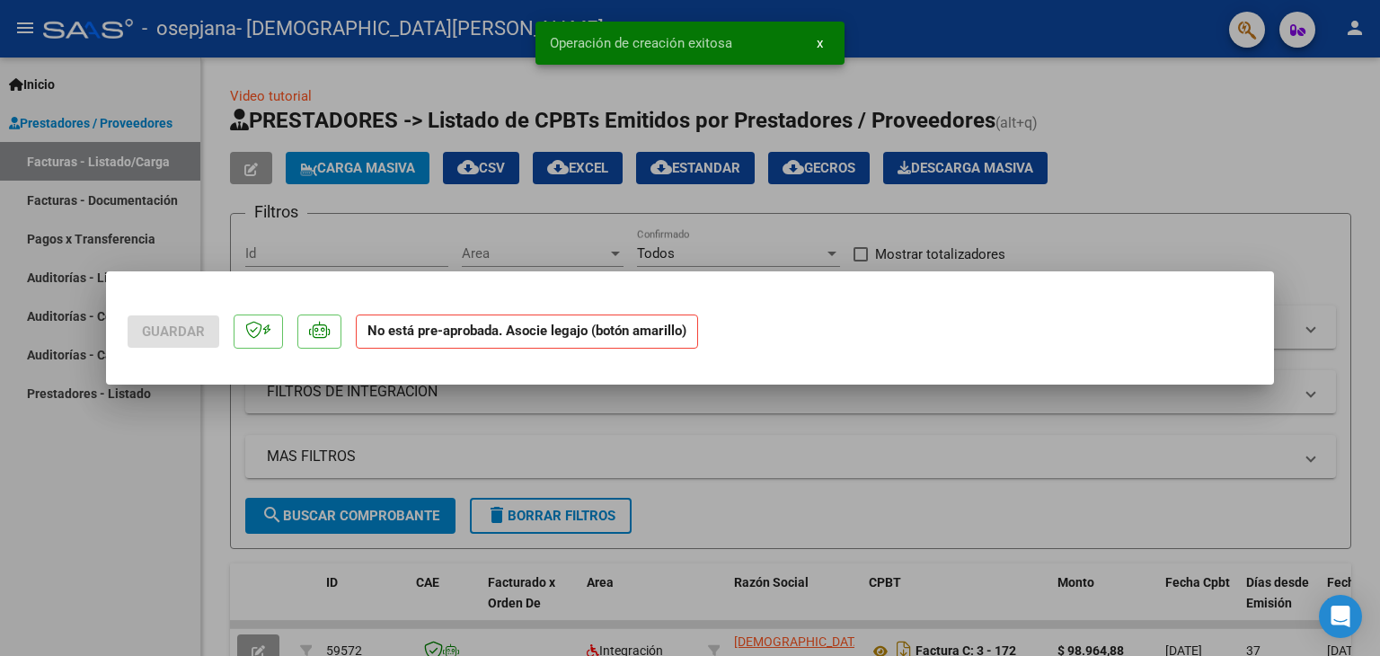
scroll to position [0, 0]
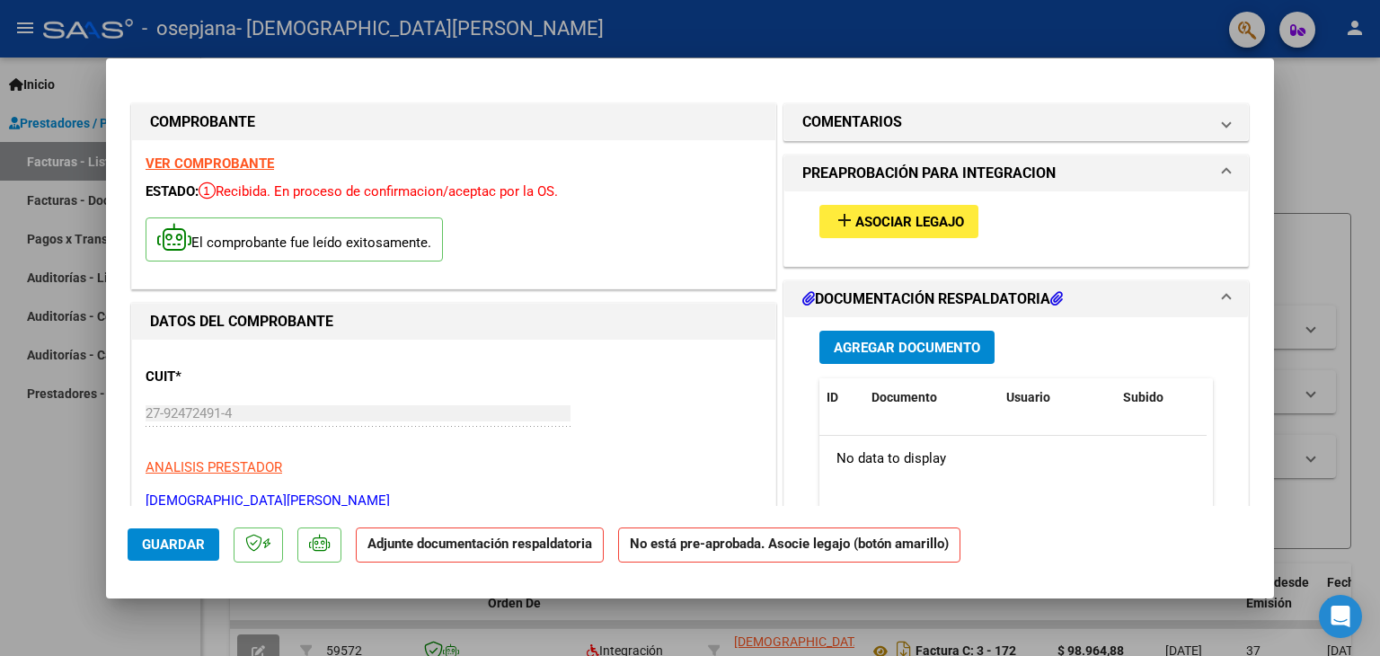
click at [841, 221] on mat-icon "add" at bounding box center [845, 220] width 22 height 22
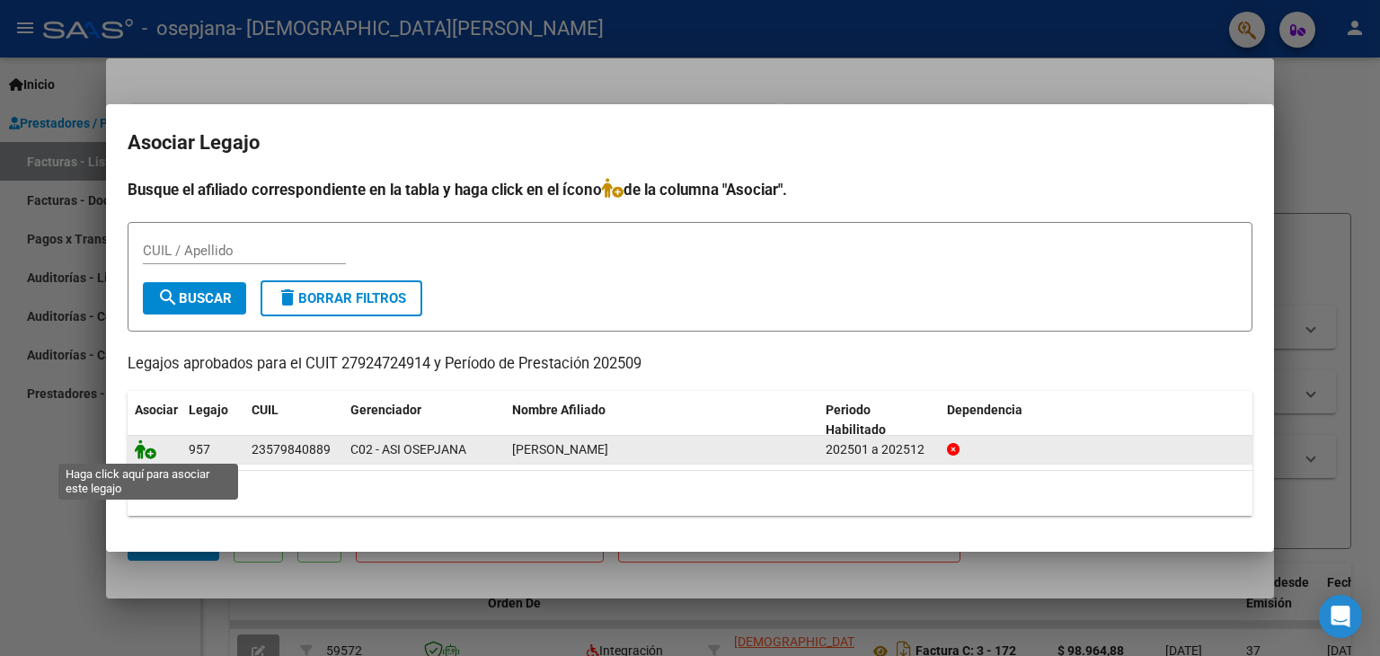
click at [146, 454] on icon at bounding box center [146, 449] width 22 height 20
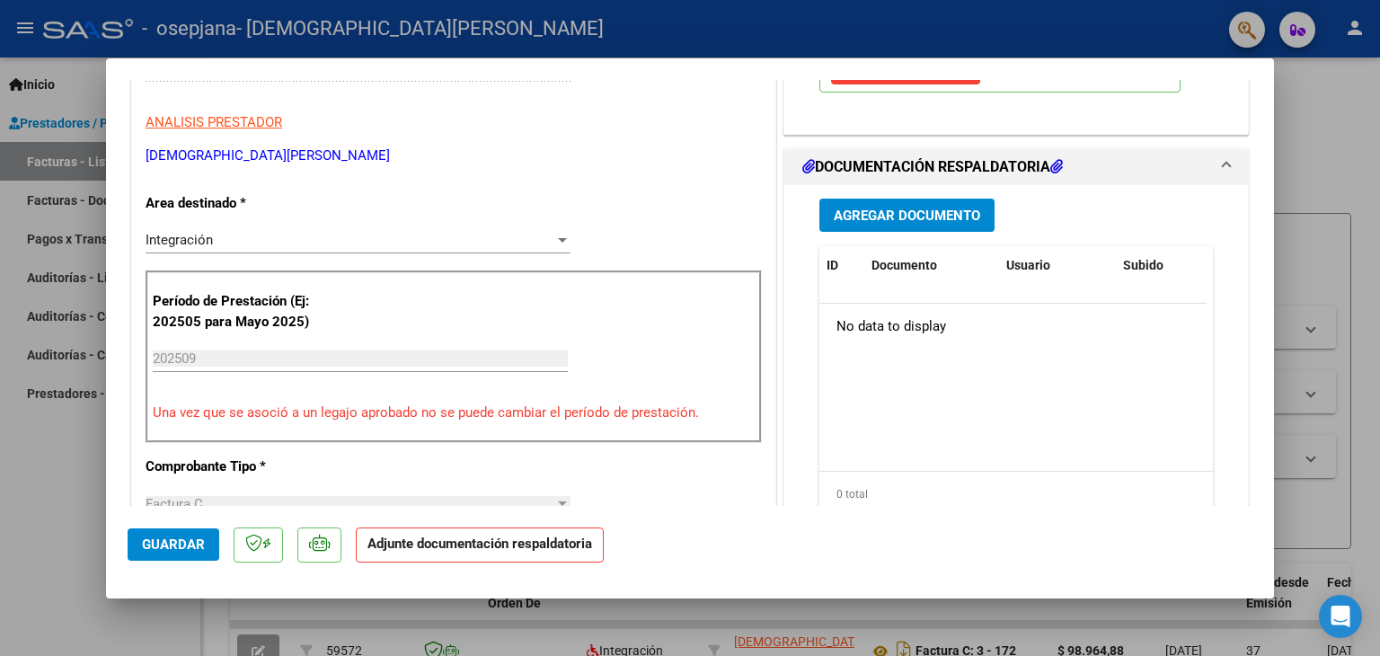
scroll to position [349, 0]
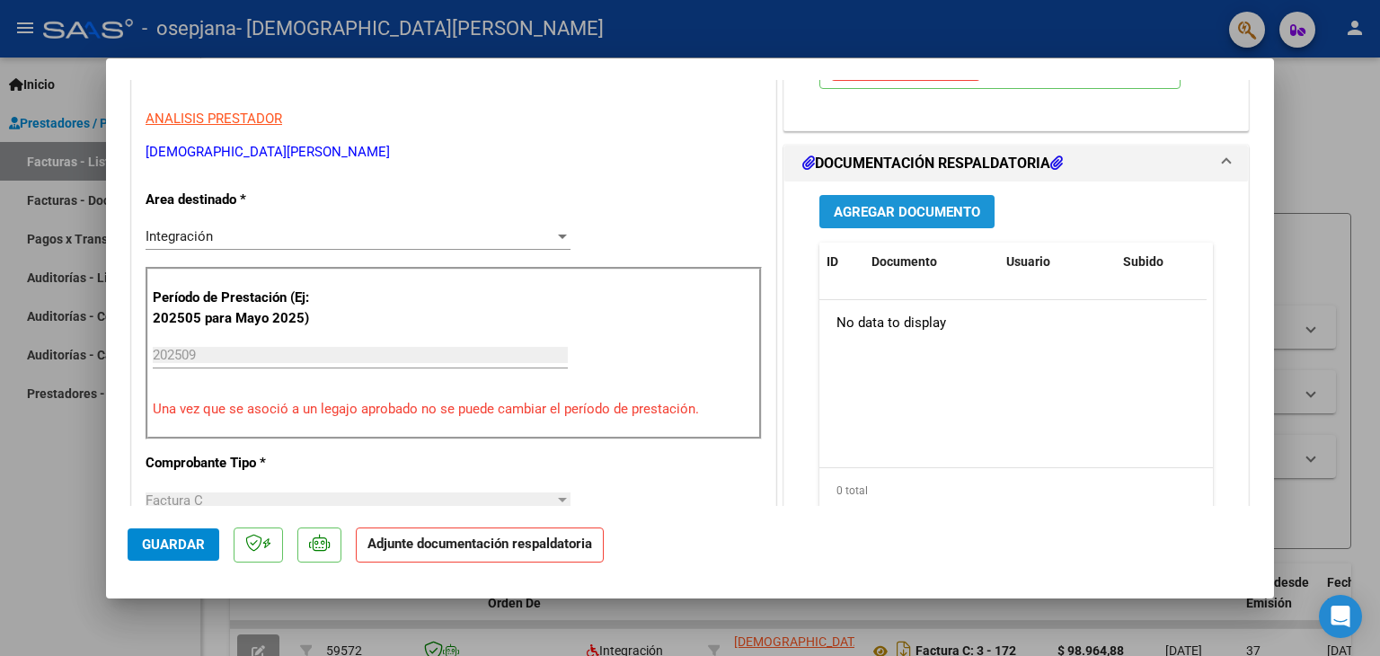
click at [910, 209] on span "Agregar Documento" at bounding box center [907, 212] width 146 height 16
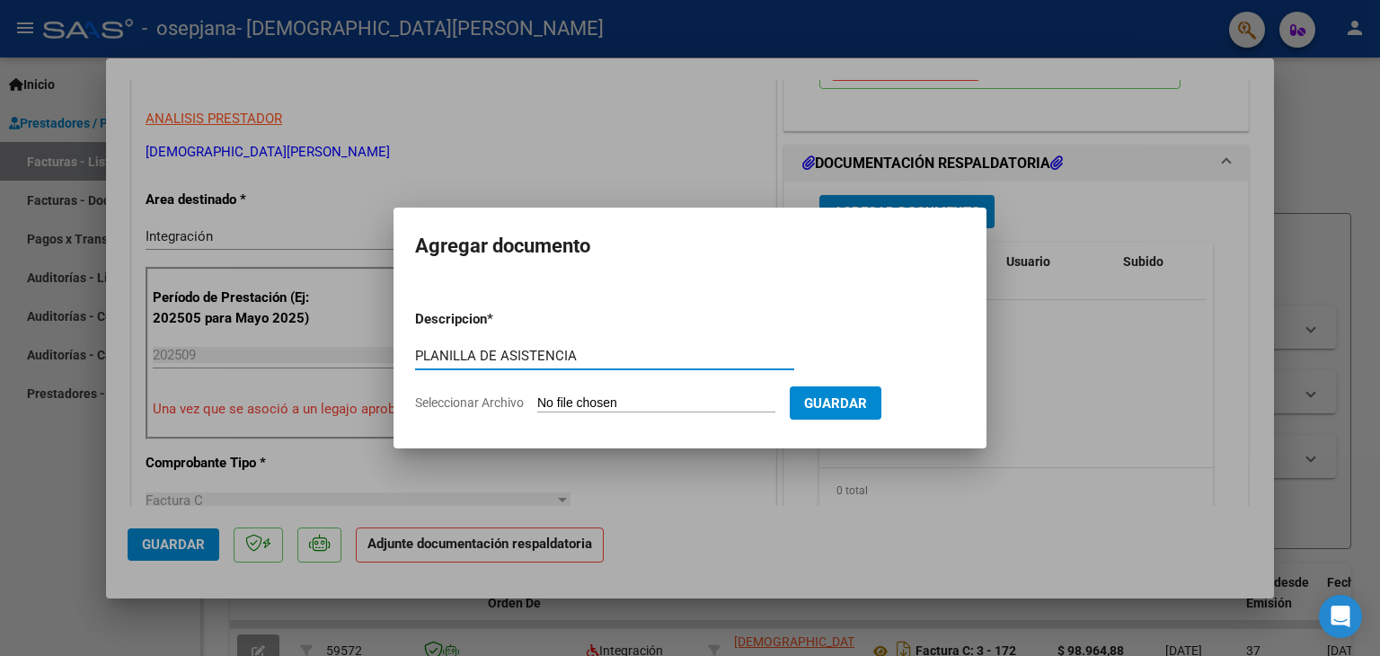
type input "PLANILLA DE ASISTENCIA"
click at [587, 404] on input "Seleccionar Archivo" at bounding box center [656, 403] width 238 height 17
type input "C:\fakepath\PLANILLA_ERIC_PSP.pdf"
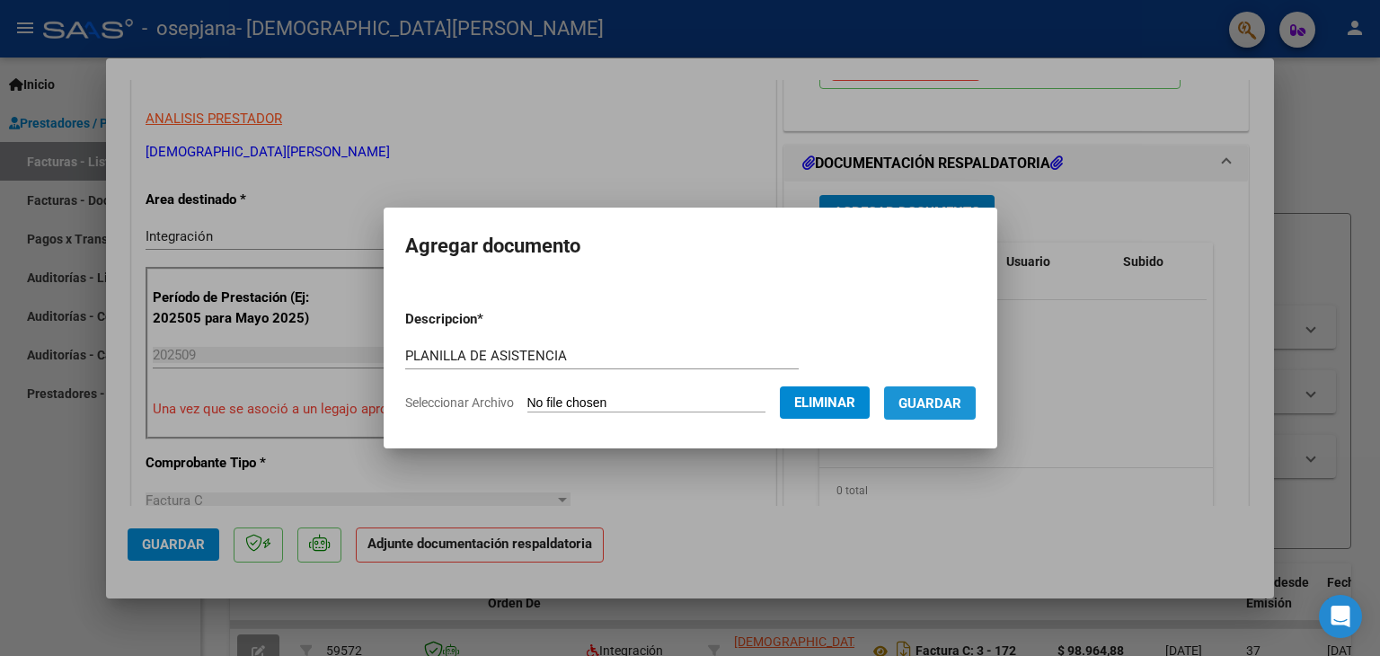
click at [944, 407] on span "Guardar" at bounding box center [930, 403] width 63 height 16
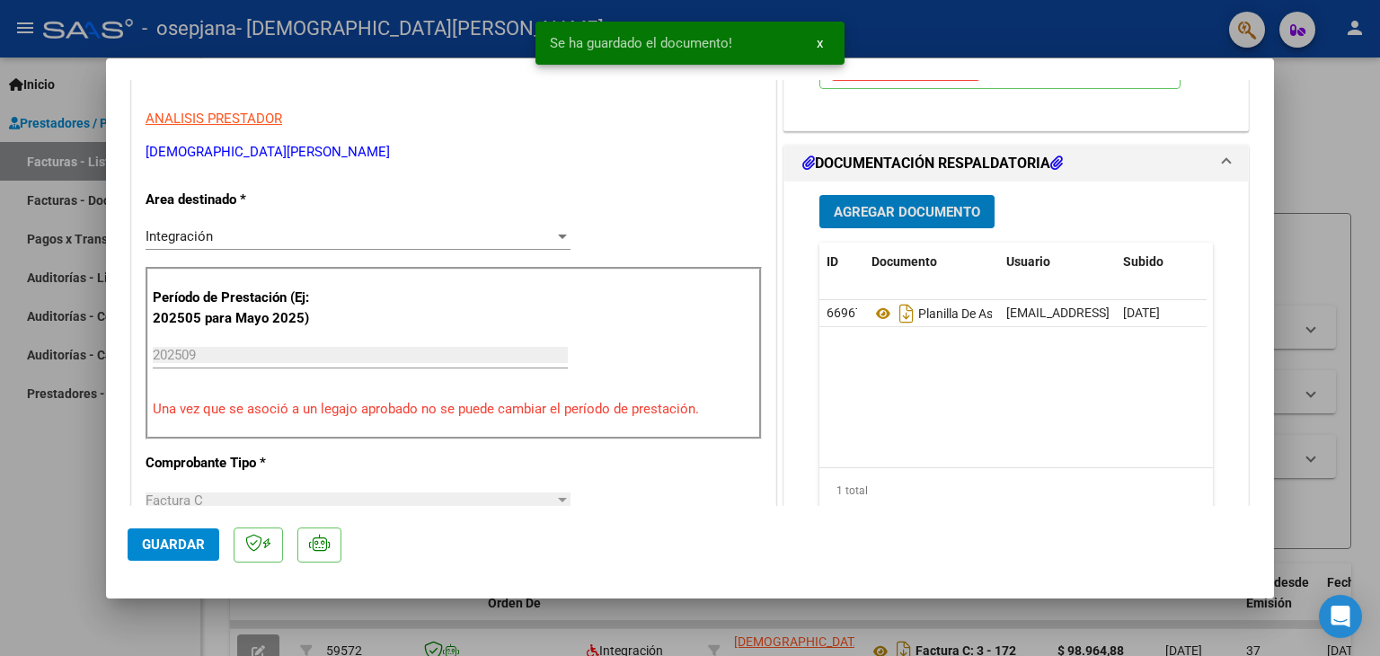
click at [167, 547] on span "Guardar" at bounding box center [173, 545] width 63 height 16
click at [1348, 126] on div at bounding box center [690, 328] width 1380 height 656
type input "$ 0,00"
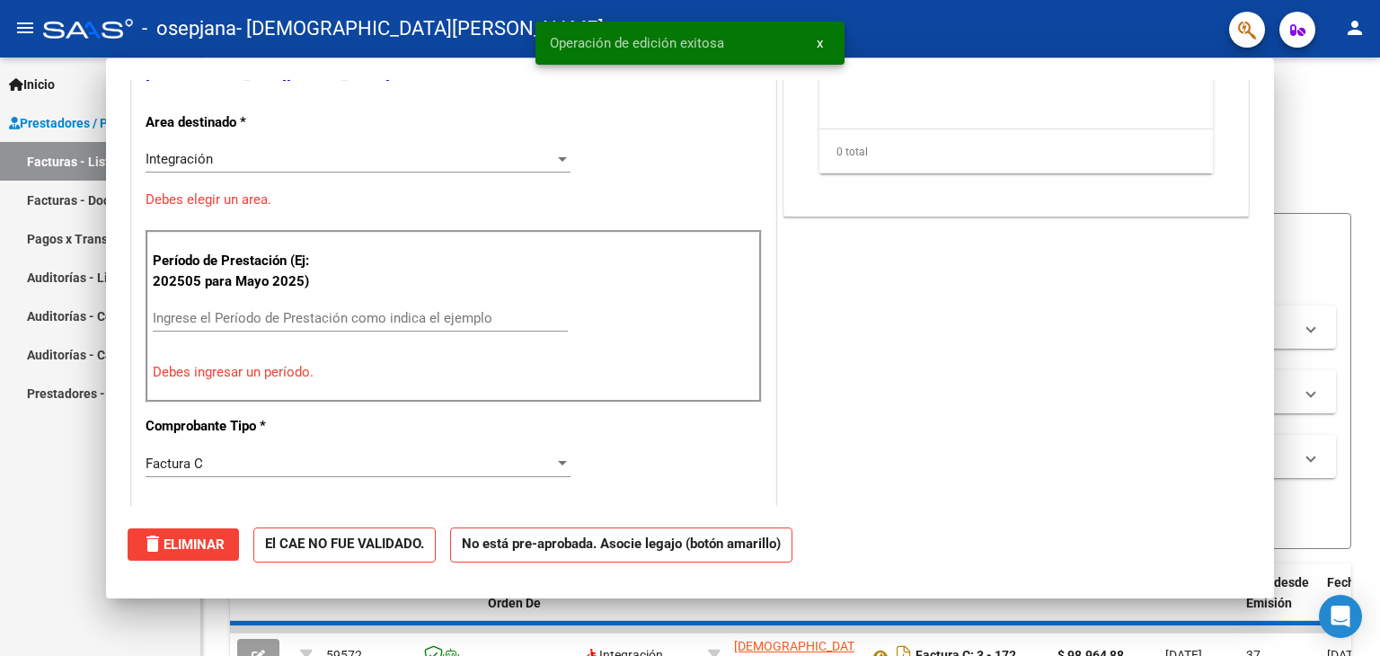
scroll to position [0, 0]
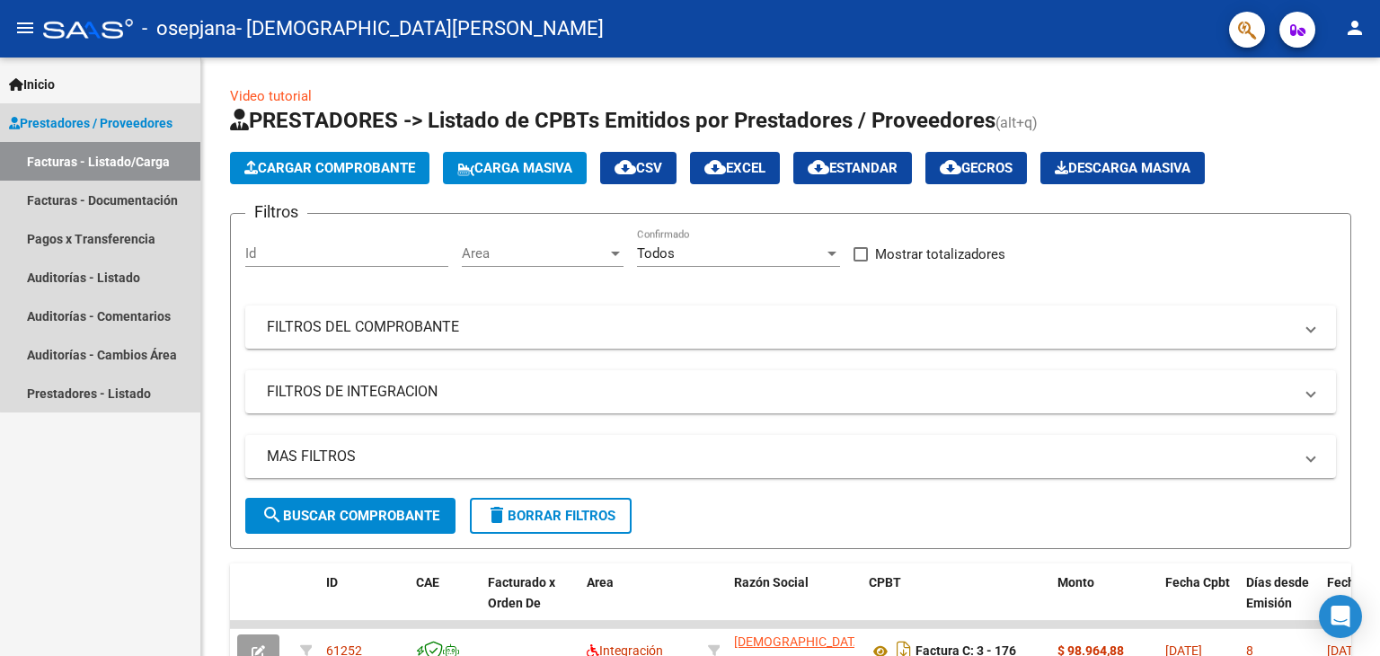
click at [114, 158] on link "Facturas - Listado/Carga" at bounding box center [100, 161] width 200 height 39
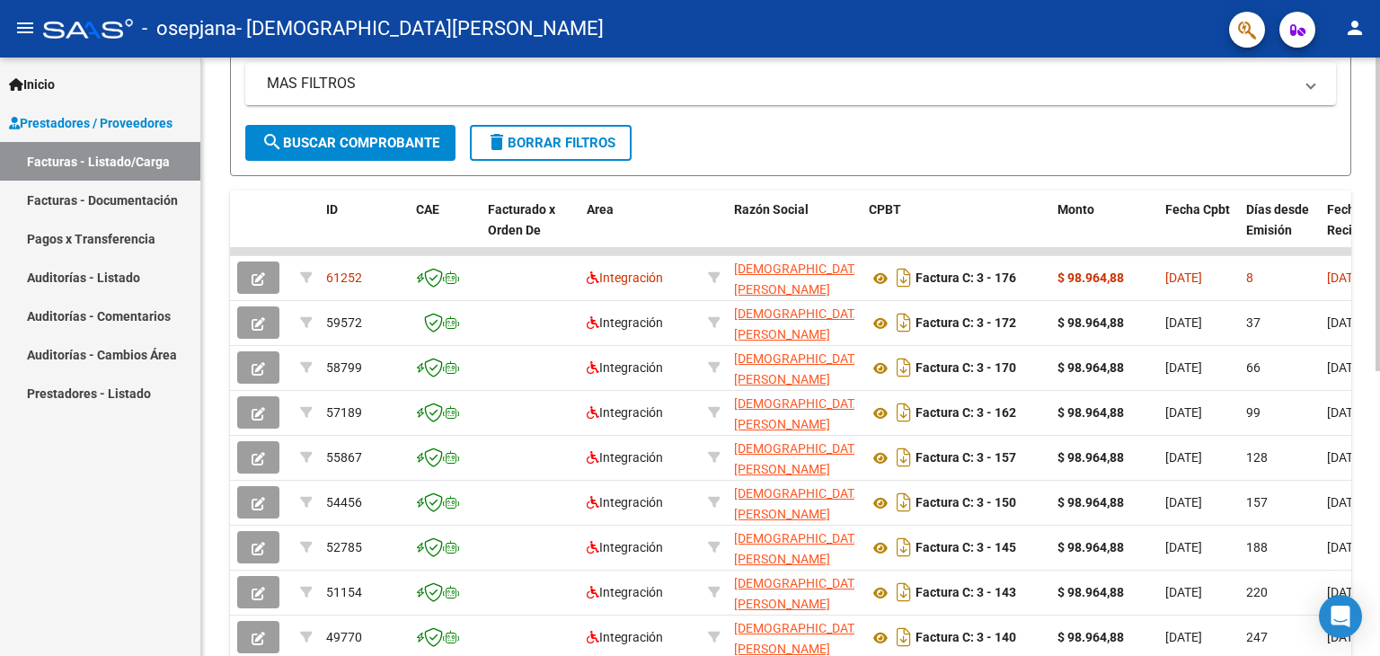
scroll to position [364, 0]
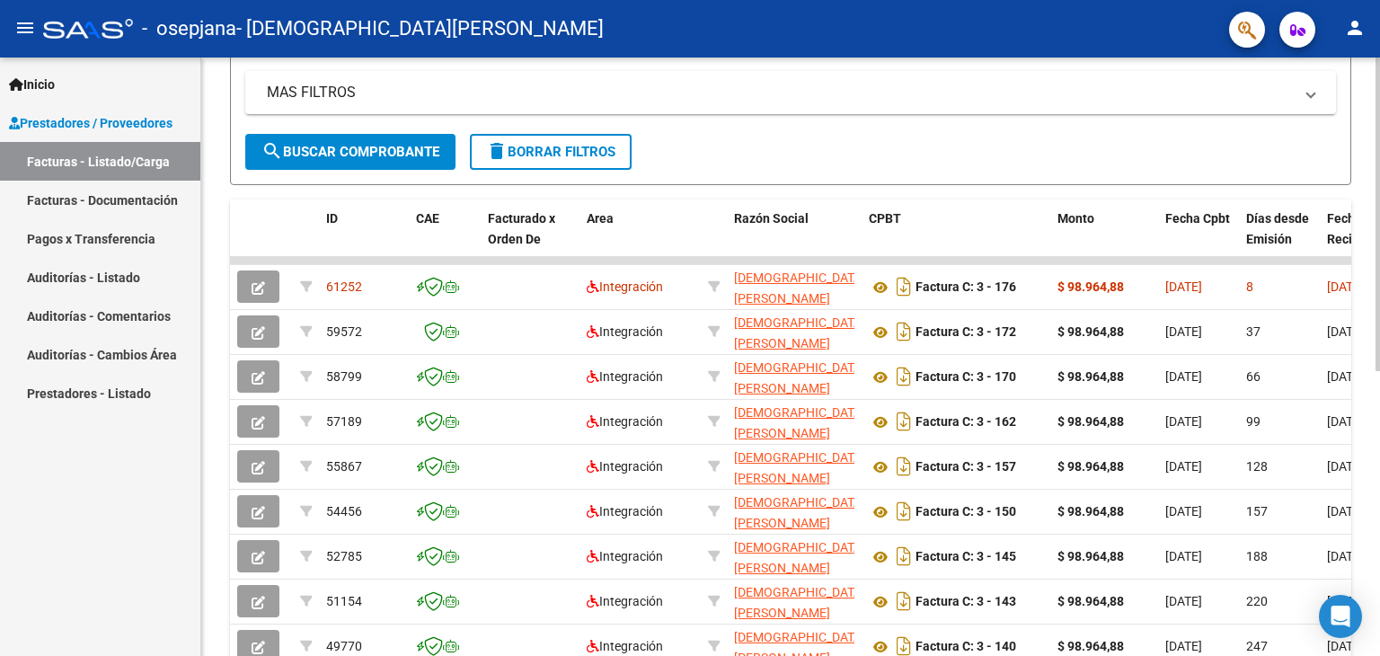
click at [1374, 347] on div "Video tutorial PRESTADORES -> Listado de CPBTs Emitidos por Prestadores / Prove…" at bounding box center [793, 259] width 1184 height 1130
